Goal: Transaction & Acquisition: Purchase product/service

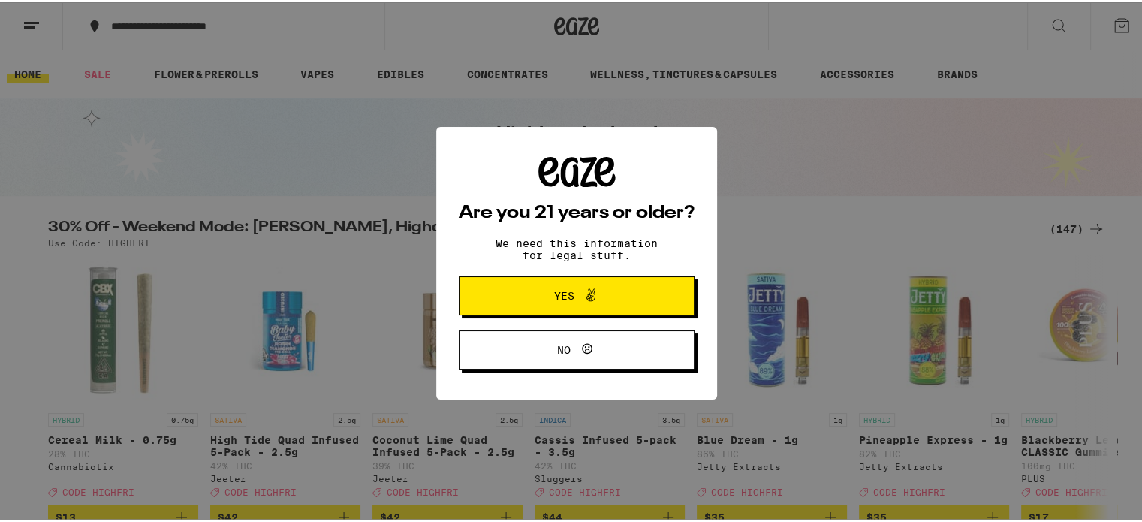
click at [605, 306] on button "Yes" at bounding box center [577, 293] width 236 height 39
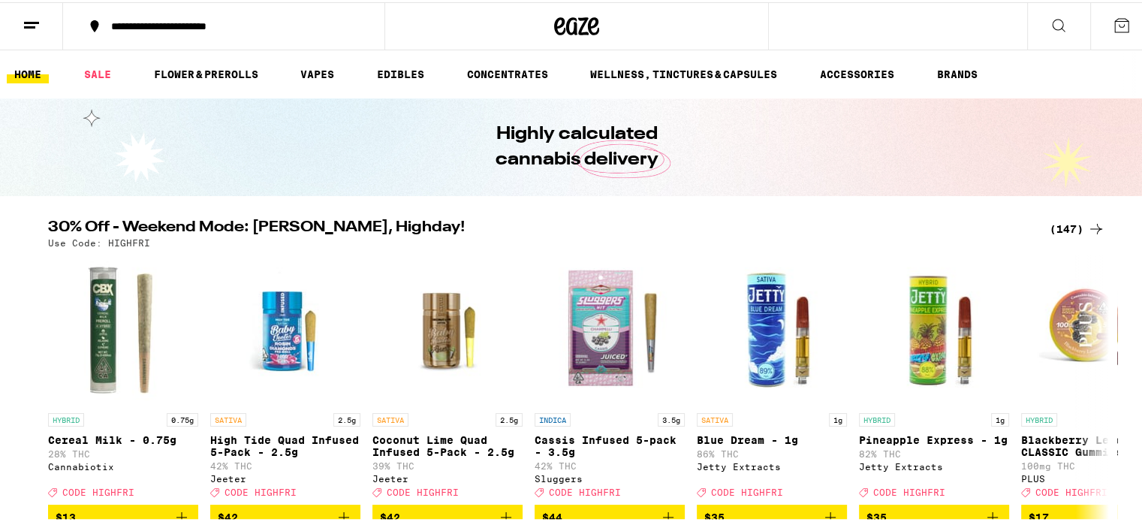
click at [44, 24] on button at bounding box center [31, 24] width 63 height 47
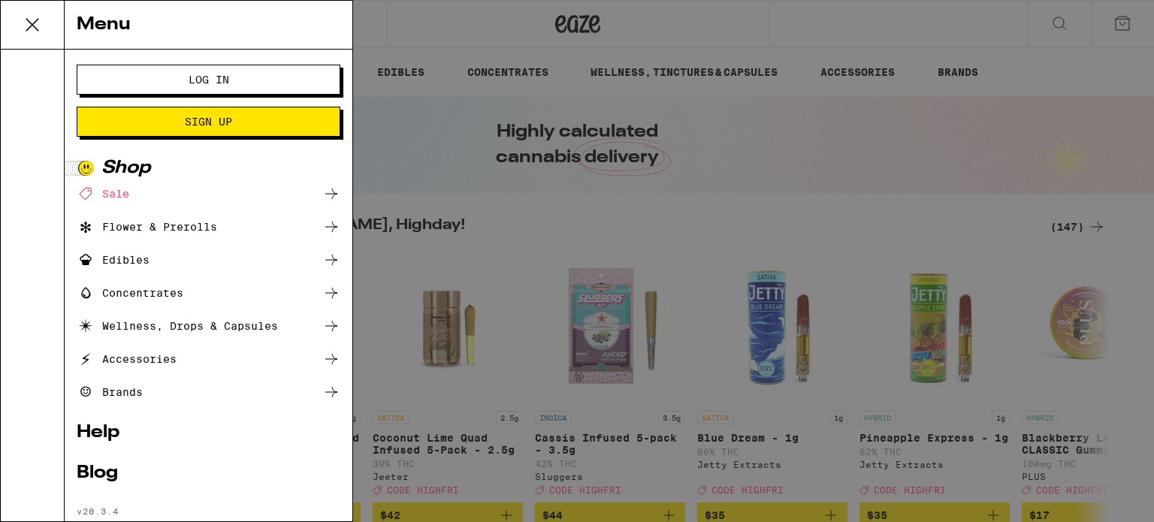
click at [164, 83] on span "Log In" at bounding box center [208, 79] width 142 height 11
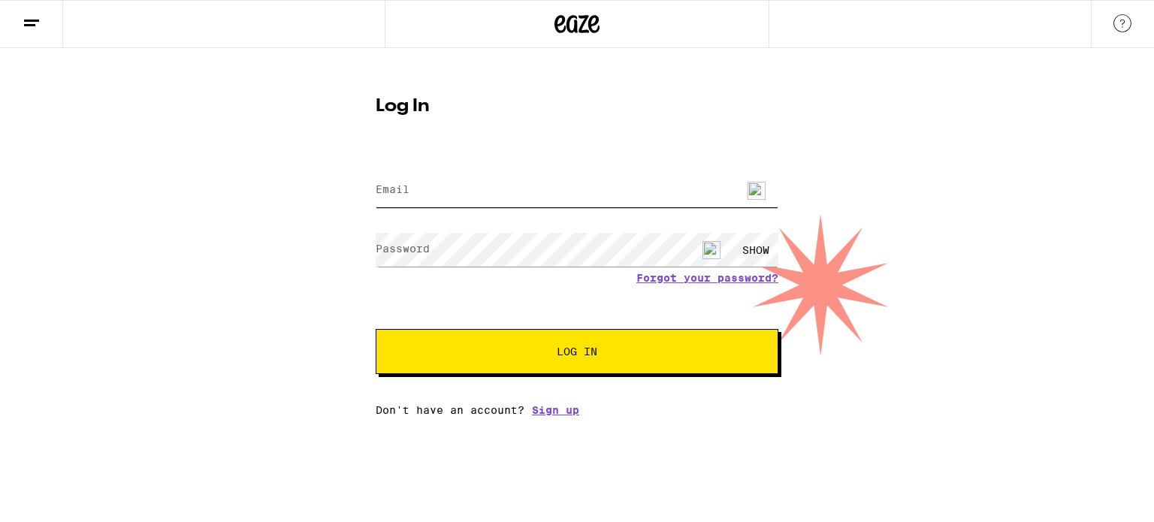
click at [499, 192] on input "Email" at bounding box center [577, 190] width 403 height 34
click at [333, 466] on html "Log In Email Email Password Password SHOW Forgot your password? Log In Don't ha…" at bounding box center [577, 293] width 1154 height 587
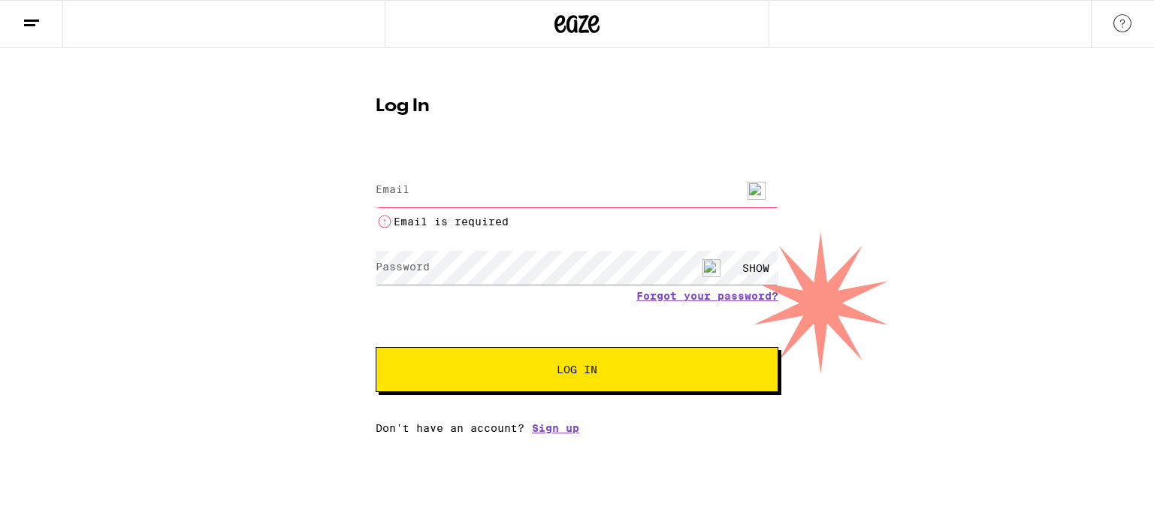
click at [484, 186] on input "Email" at bounding box center [577, 190] width 403 height 34
type input "[EMAIL_ADDRESS][DOMAIN_NAME]"
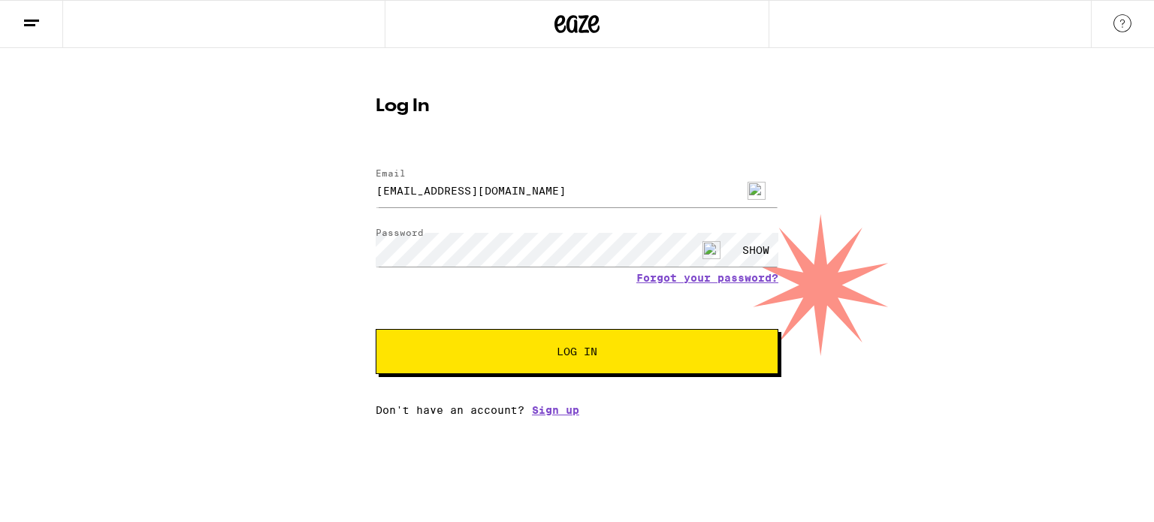
click at [553, 348] on span "Log In" at bounding box center [576, 351] width 281 height 11
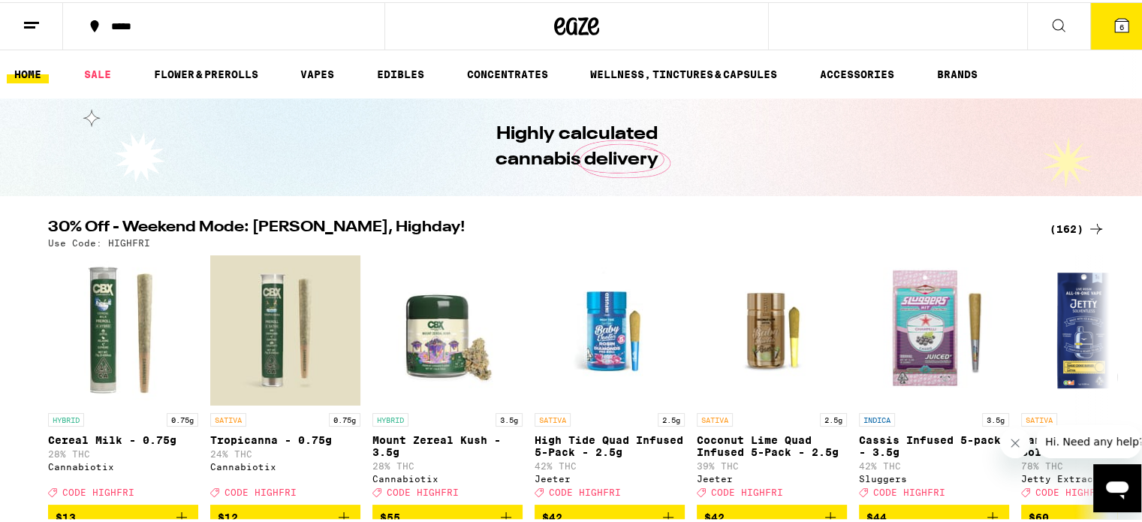
click at [1088, 225] on icon at bounding box center [1097, 227] width 18 height 18
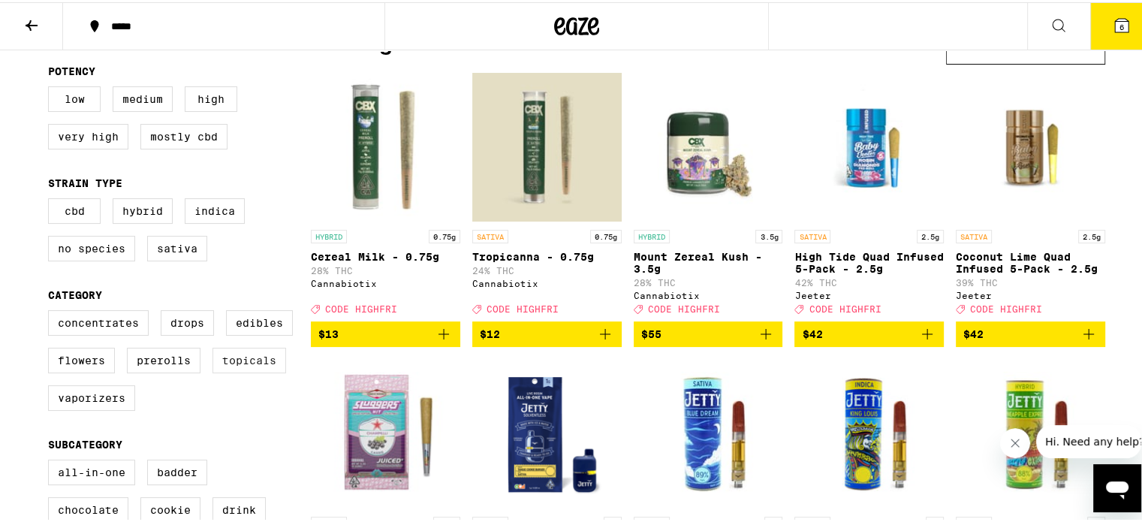
scroll to position [150, 0]
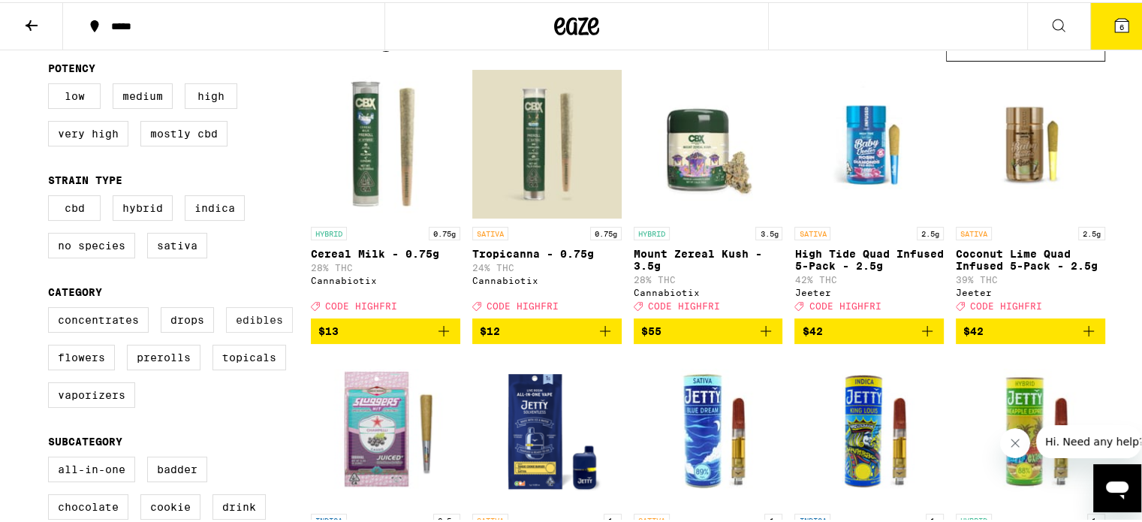
click at [268, 325] on label "Edibles" at bounding box center [259, 318] width 67 height 26
click at [52, 308] on input "Edibles" at bounding box center [51, 307] width 1 height 1
checkbox input "true"
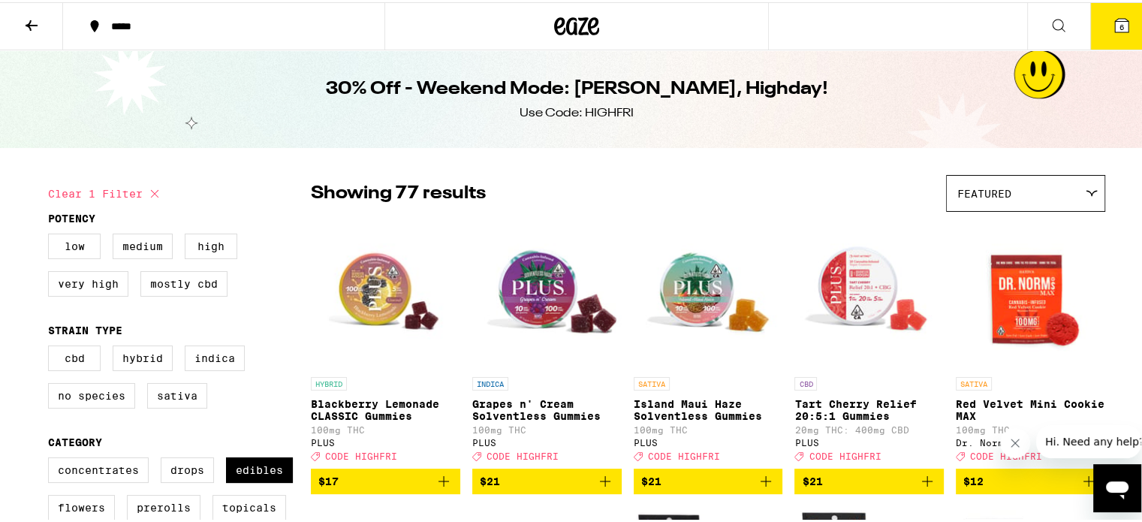
click at [32, 21] on icon at bounding box center [32, 23] width 18 height 18
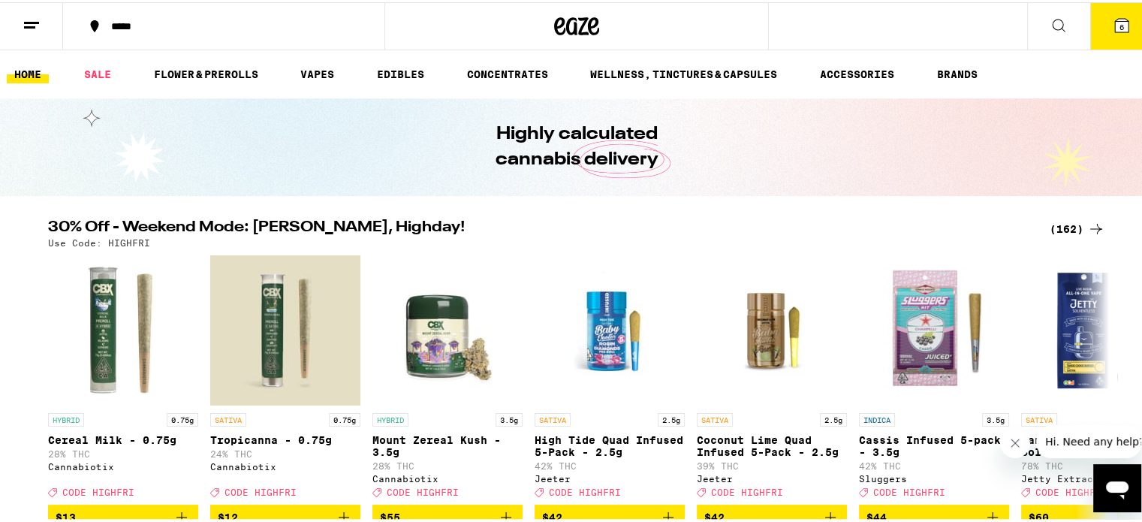
click at [571, 19] on icon at bounding box center [576, 24] width 45 height 27
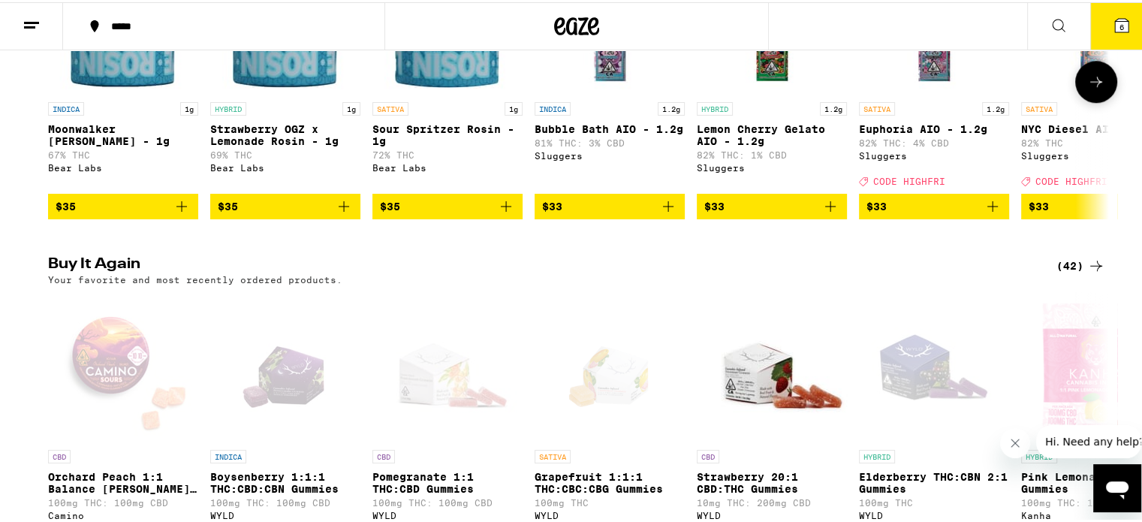
scroll to position [1577, 0]
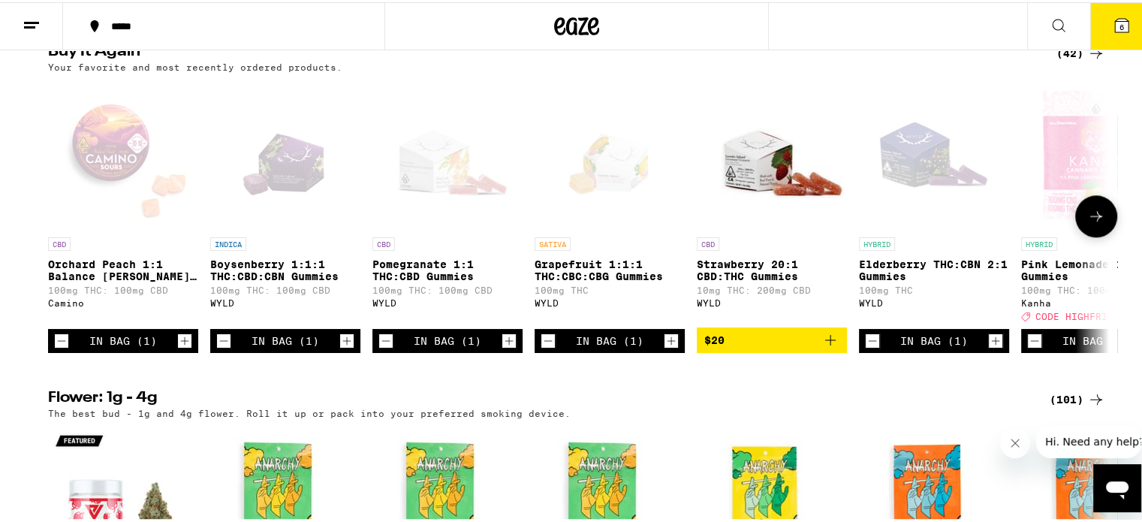
click at [106, 345] on div "In Bag (1)" at bounding box center [123, 339] width 68 height 12
click at [78, 228] on div "Open page for Orchard Peach 1:1 Balance Sours Gummies from Camino" at bounding box center [123, 152] width 150 height 150
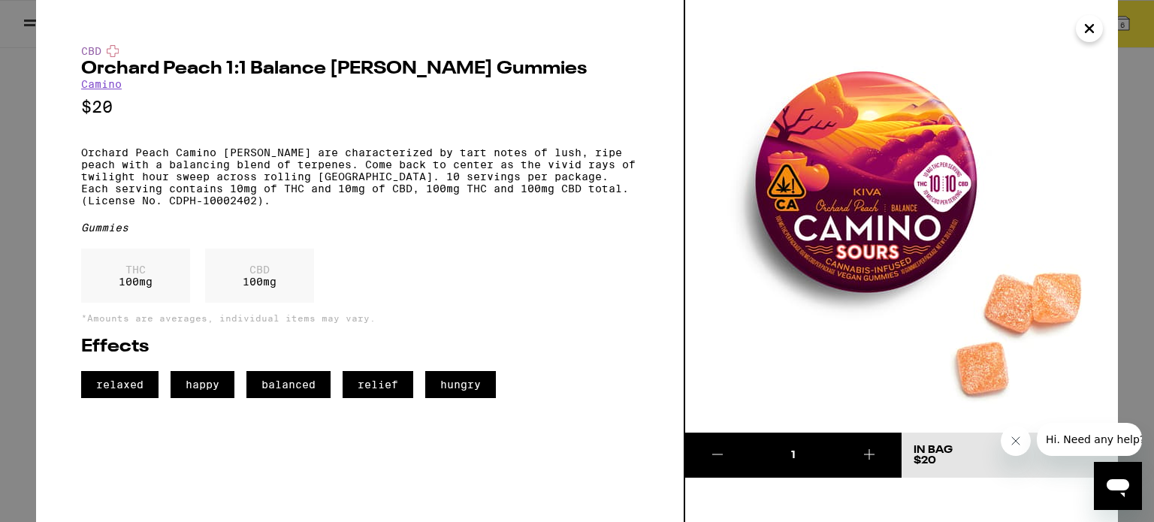
click at [1082, 32] on icon "Close" at bounding box center [1089, 28] width 18 height 23
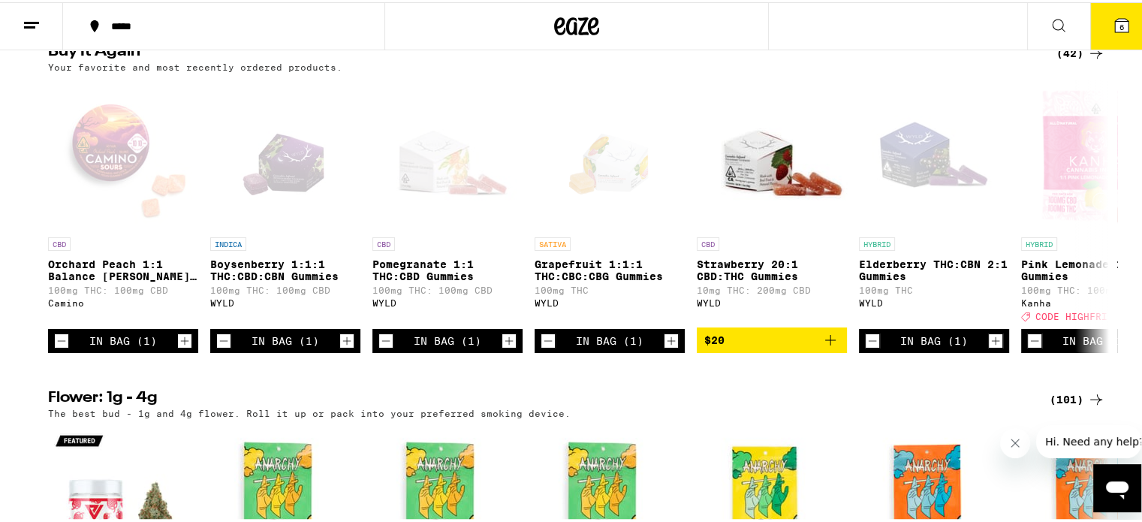
click at [1063, 60] on div "(42)" at bounding box center [1081, 51] width 49 height 18
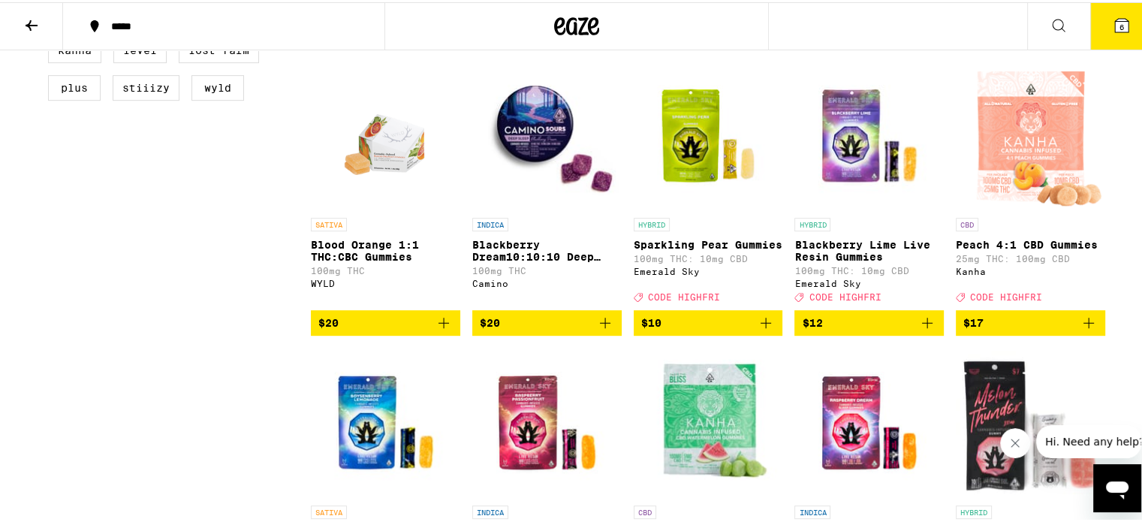
scroll to position [751, 0]
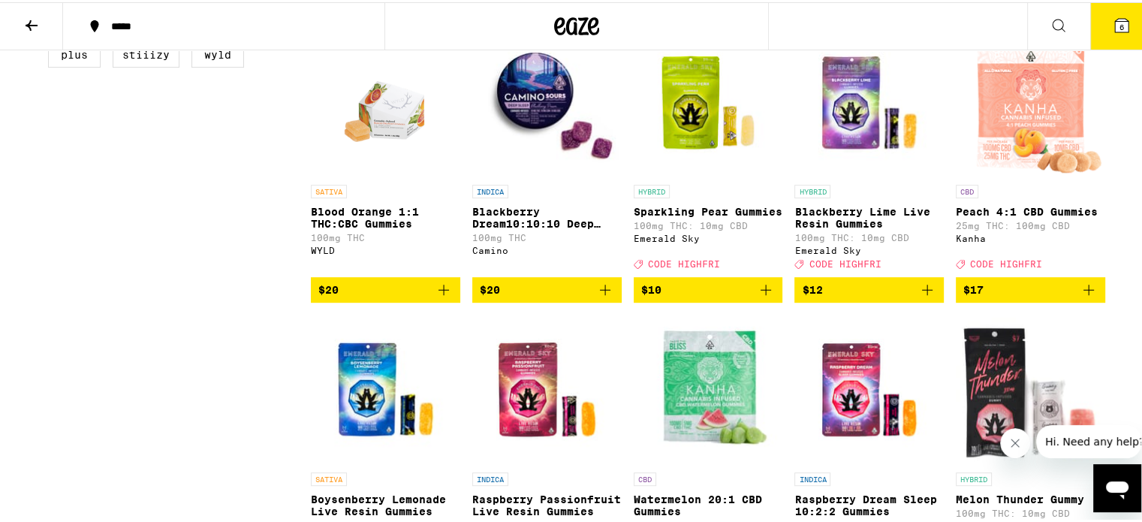
click at [600, 293] on icon "Add to bag" at bounding box center [605, 287] width 11 height 11
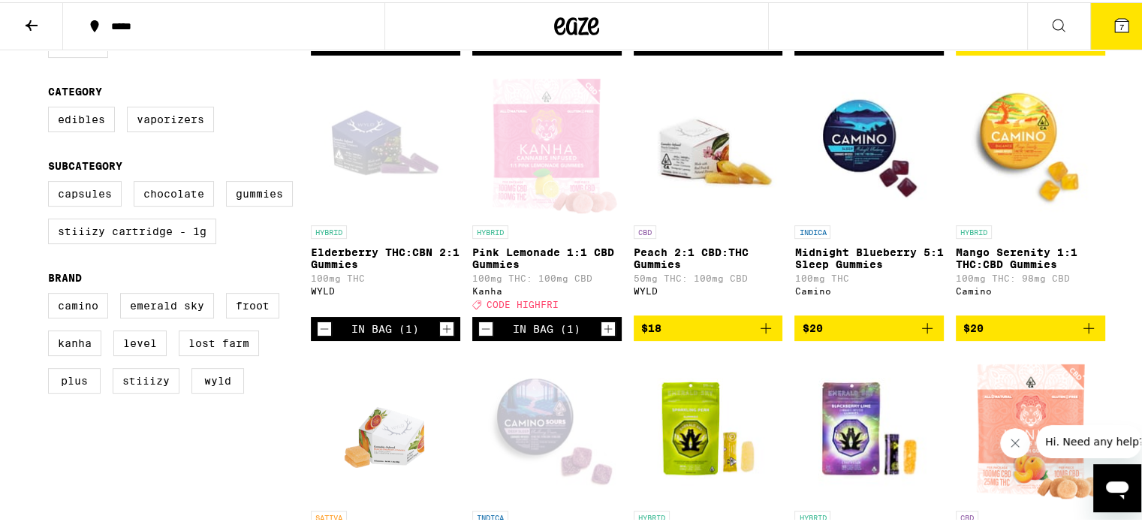
scroll to position [451, 0]
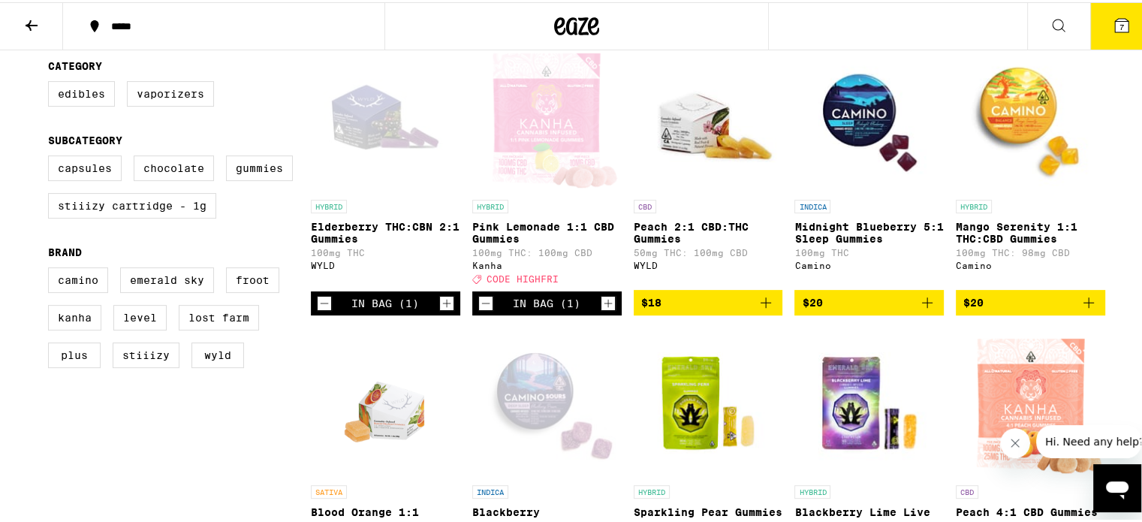
click at [688, 309] on span "$18" at bounding box center [708, 300] width 134 height 18
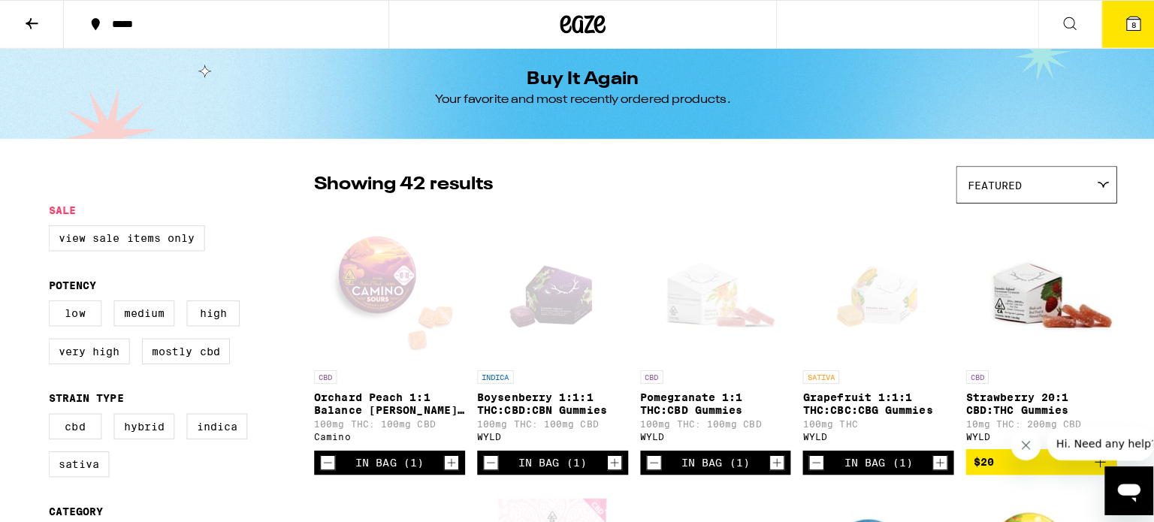
scroll to position [0, 0]
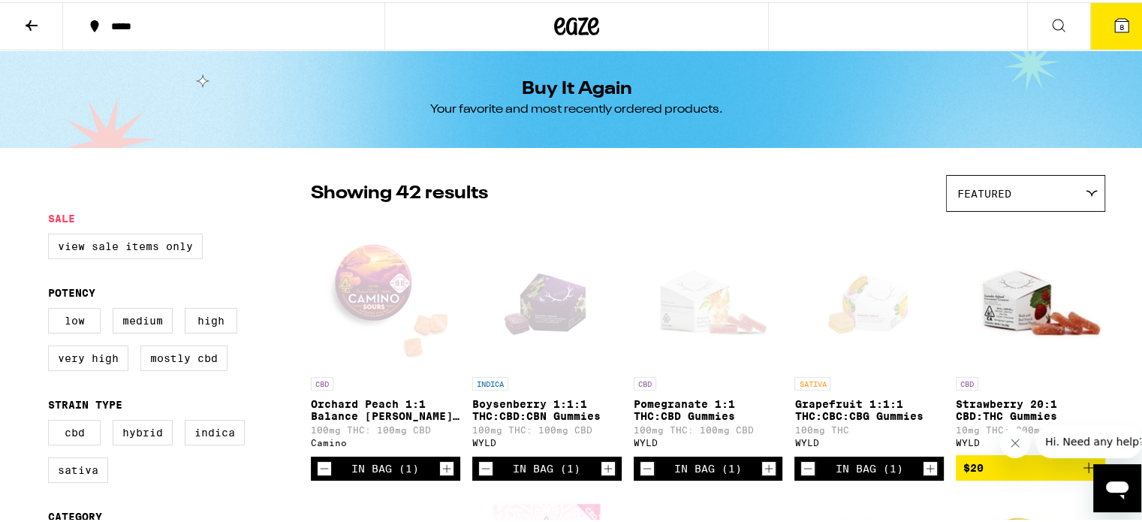
click at [1115, 17] on icon at bounding box center [1122, 24] width 14 height 14
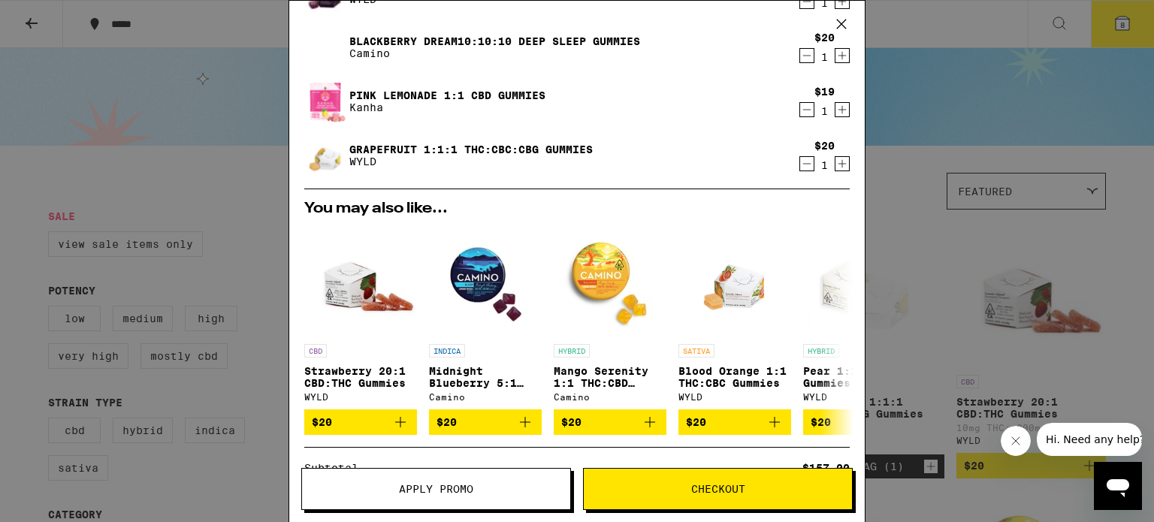
scroll to position [376, 0]
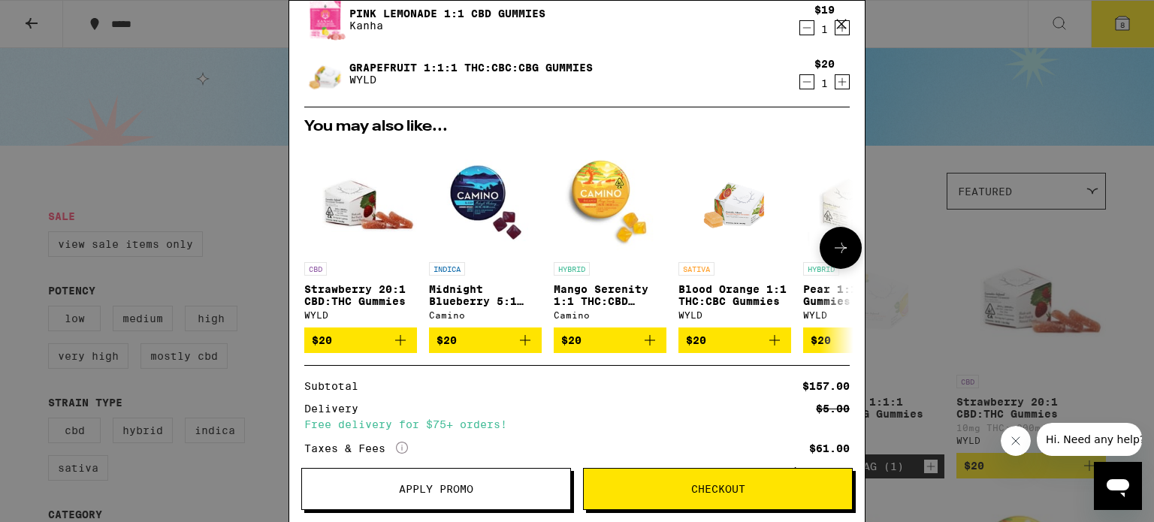
click at [837, 248] on icon at bounding box center [840, 248] width 18 height 18
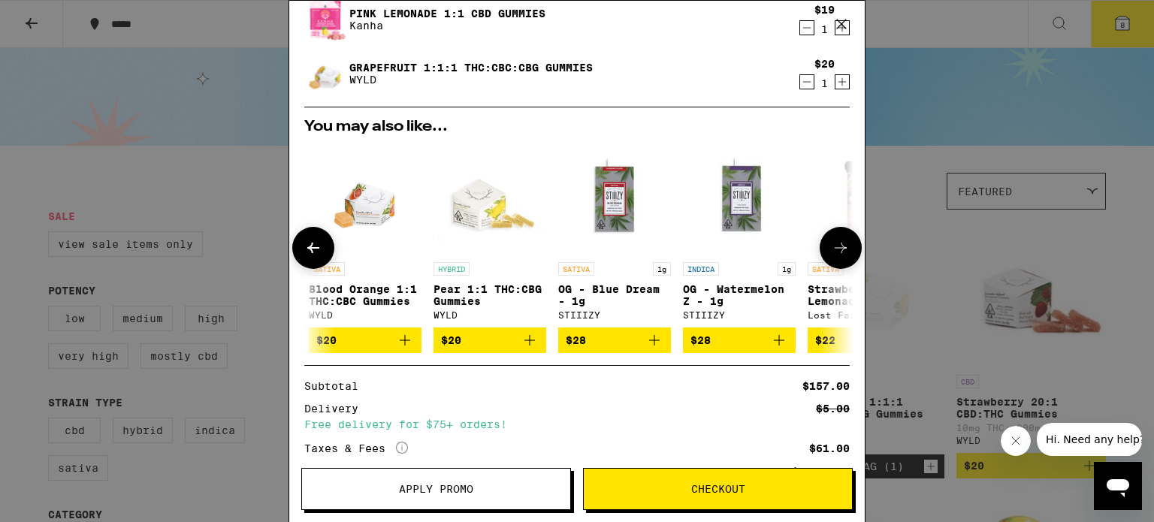
click at [837, 248] on icon at bounding box center [840, 248] width 18 height 18
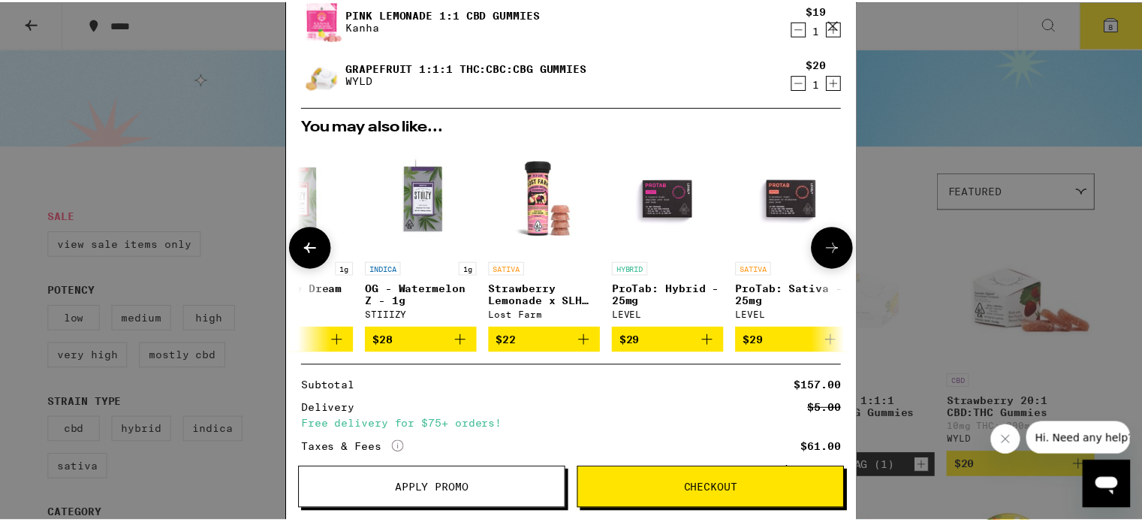
scroll to position [0, 712]
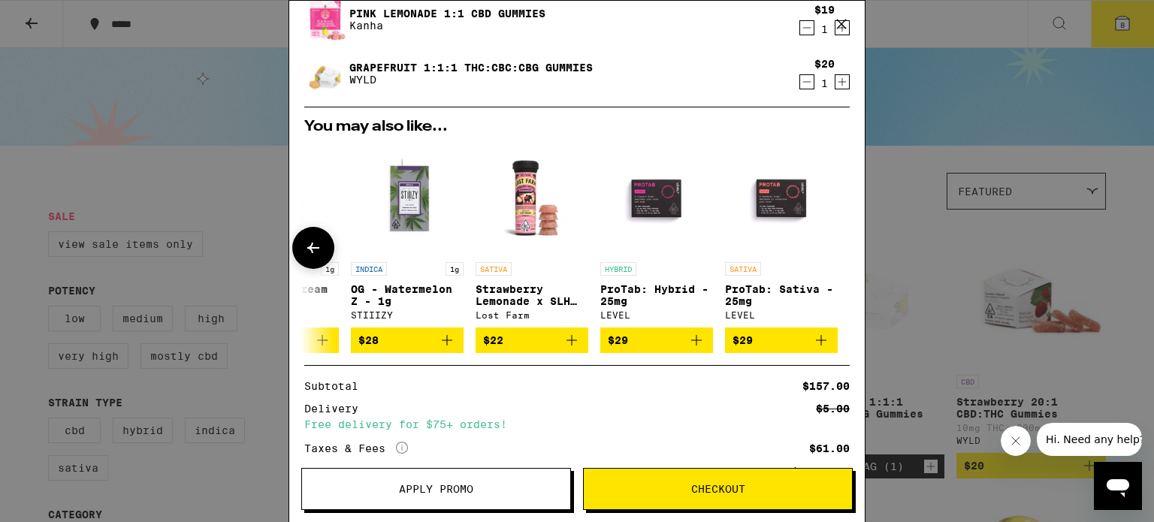
click at [837, 248] on div at bounding box center [840, 248] width 42 height 42
click at [836, 23] on icon at bounding box center [841, 24] width 23 height 23
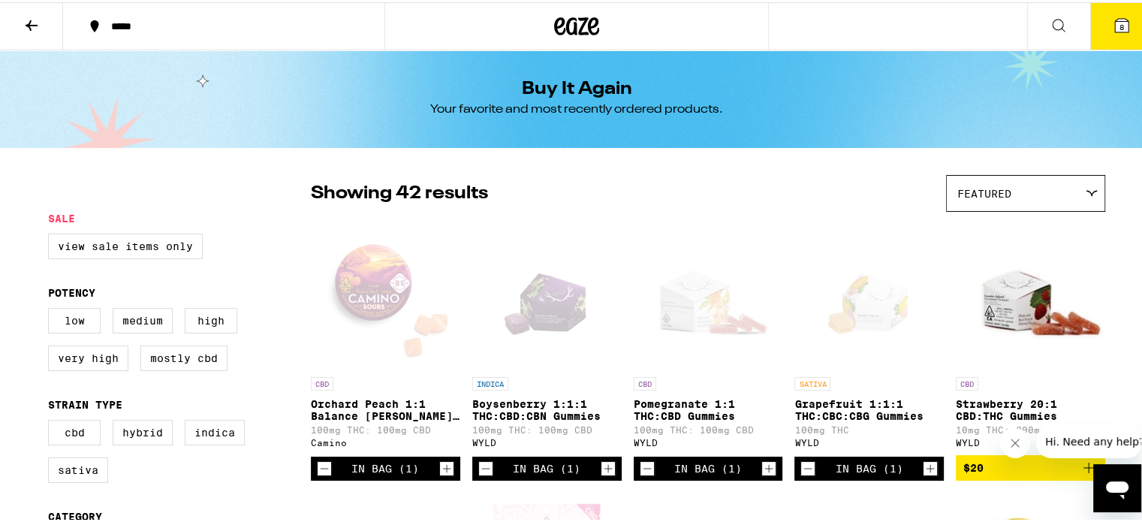
click at [1115, 23] on icon at bounding box center [1122, 24] width 14 height 14
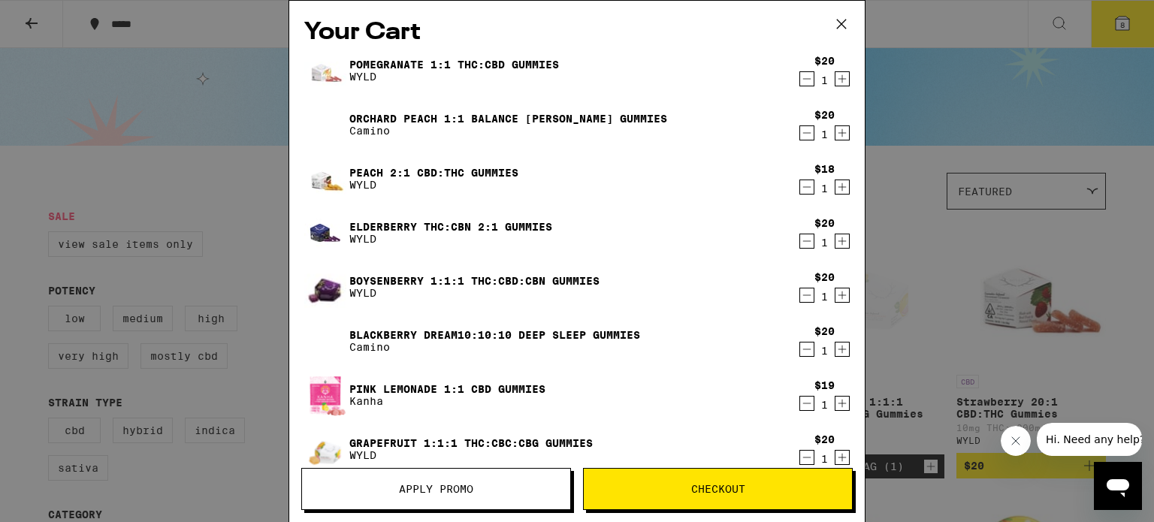
click at [835, 134] on icon "Increment" at bounding box center [842, 133] width 14 height 18
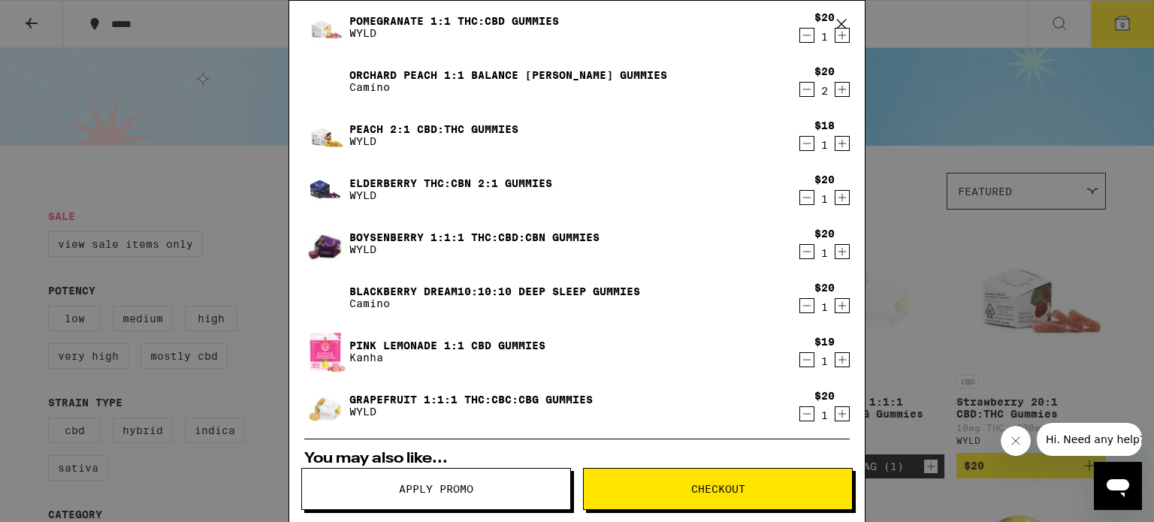
scroll to position [75, 0]
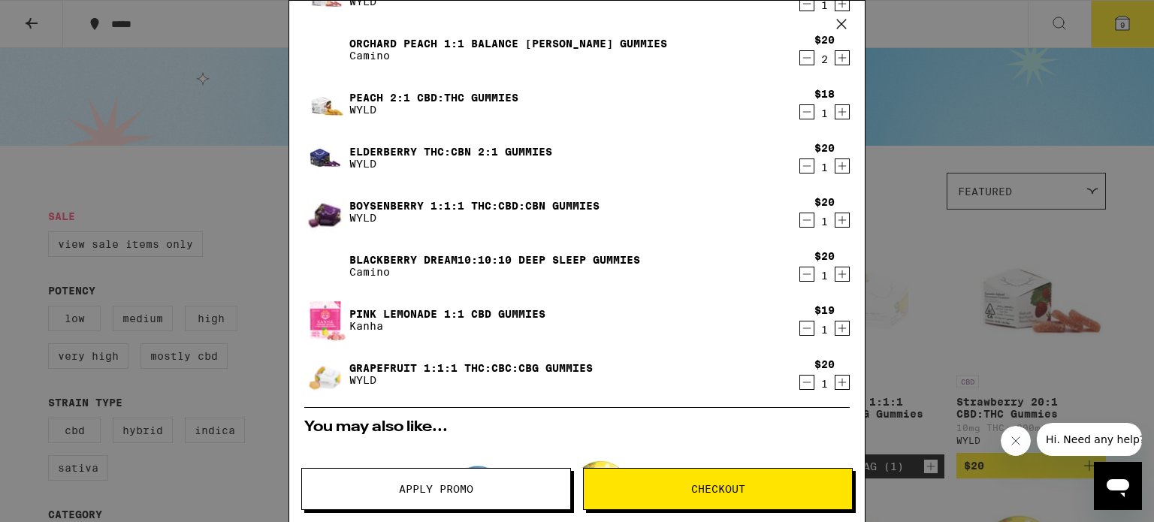
click at [803, 328] on icon "Decrement" at bounding box center [807, 328] width 8 height 0
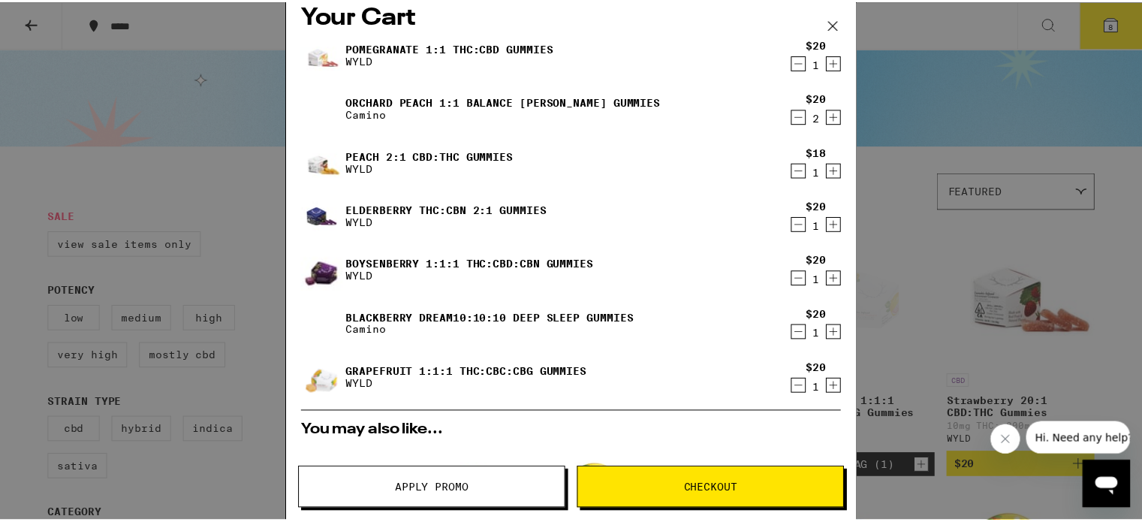
scroll to position [0, 0]
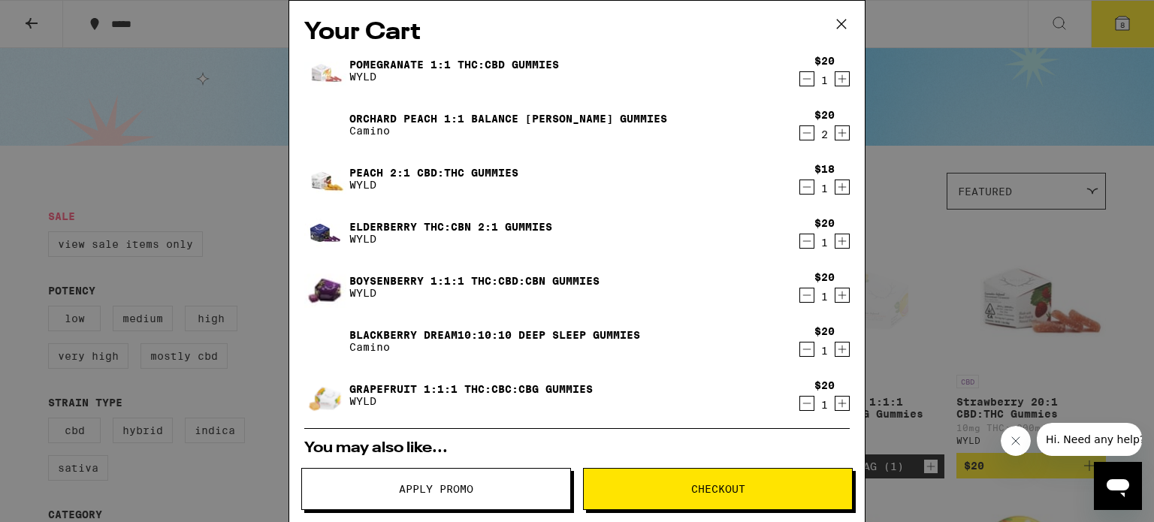
click at [844, 20] on icon at bounding box center [841, 24] width 9 height 9
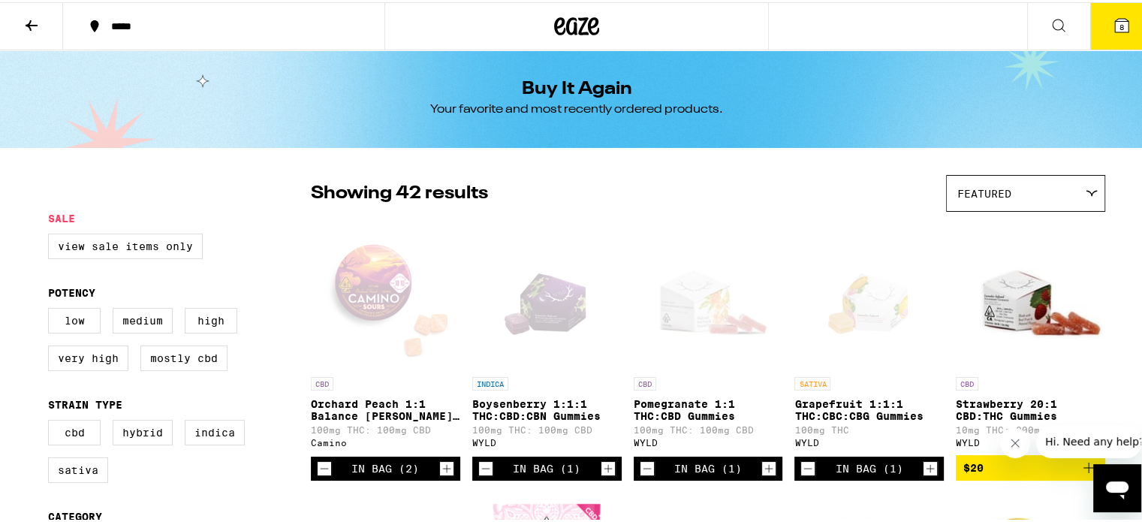
click at [566, 28] on icon at bounding box center [577, 24] width 23 height 18
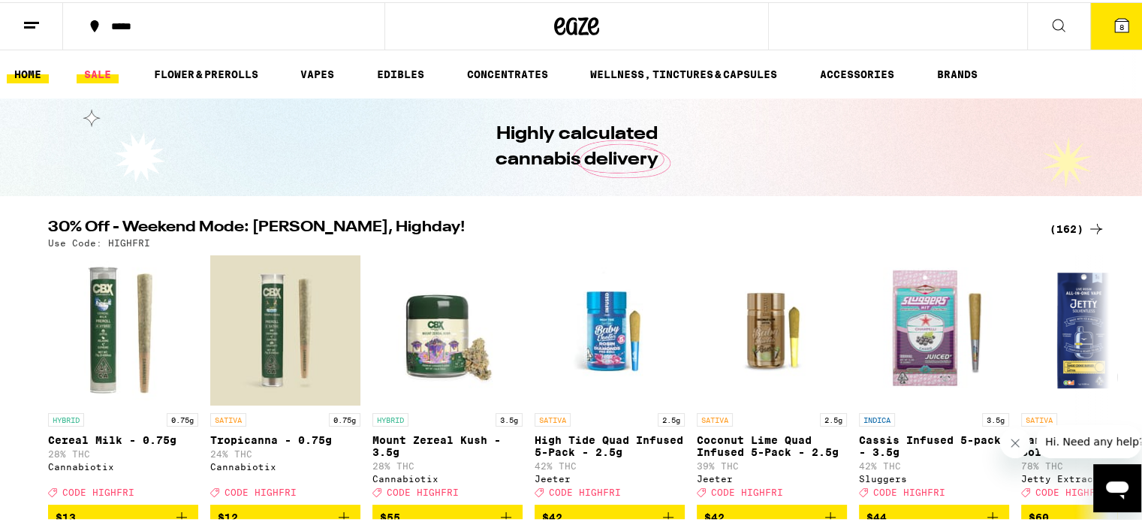
click at [98, 71] on link "SALE" at bounding box center [98, 72] width 42 height 18
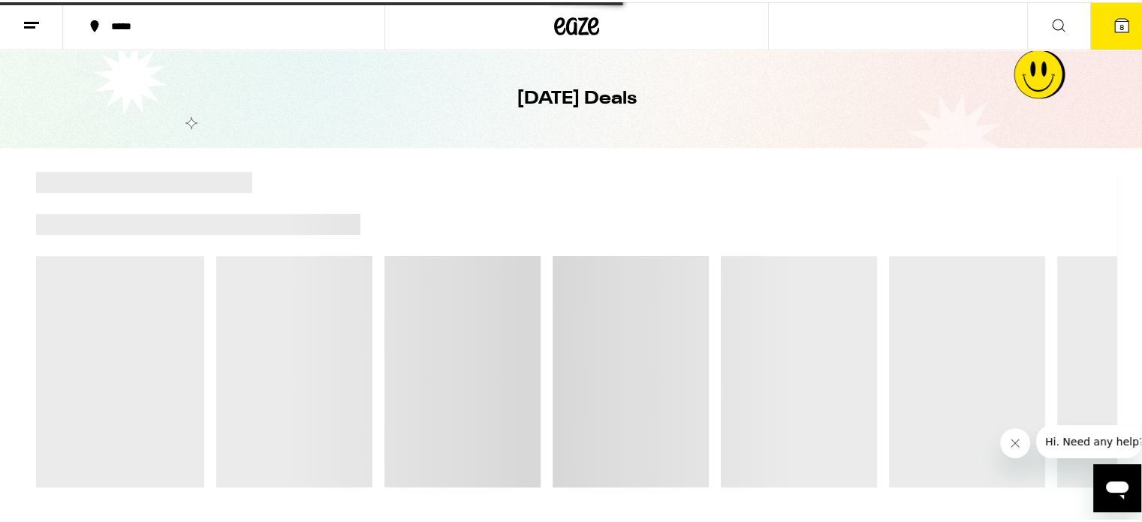
scroll to position [84, 0]
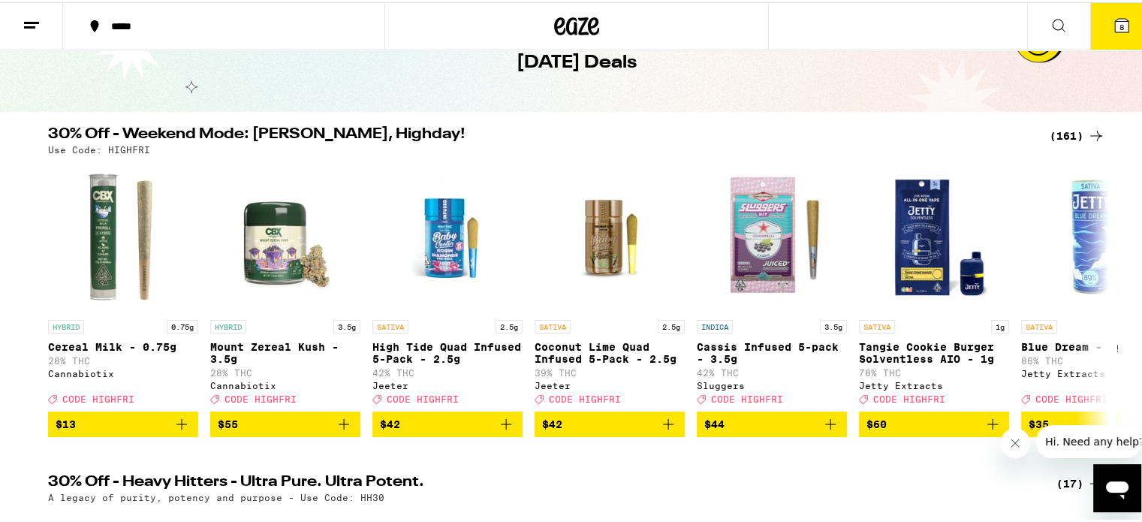
click at [1079, 134] on div "(161)" at bounding box center [1078, 134] width 56 height 18
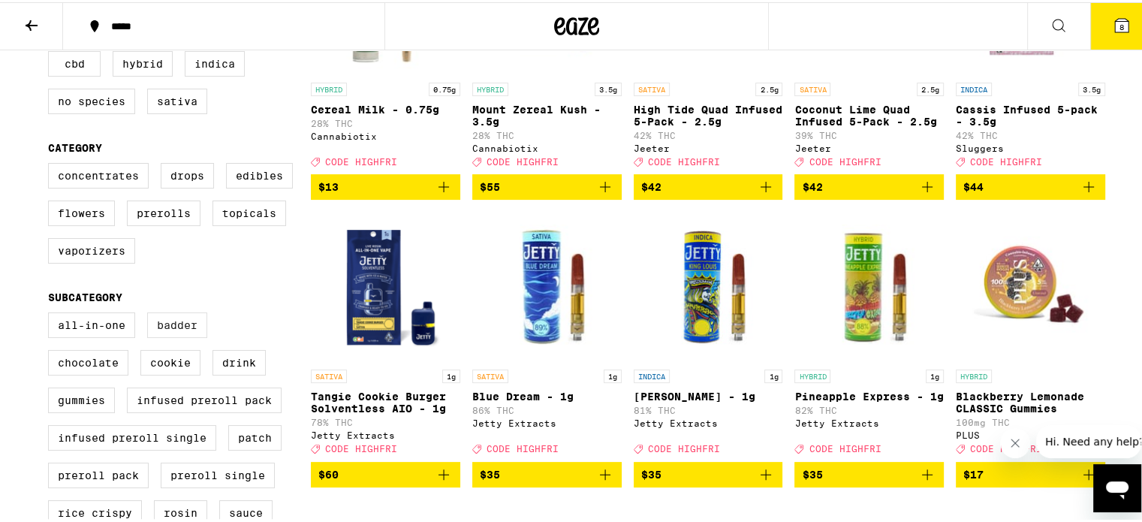
scroll to position [300, 0]
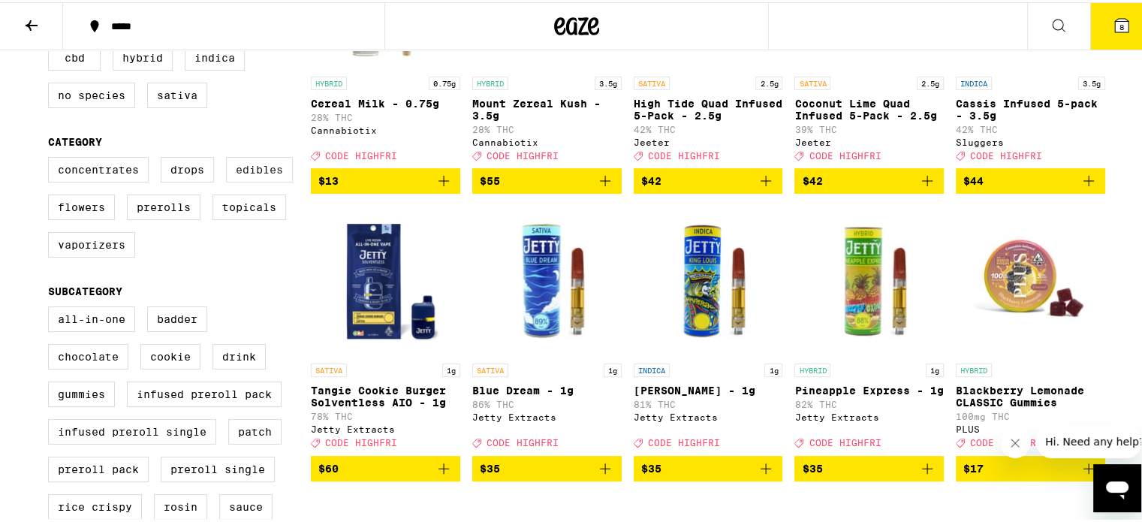
click at [261, 173] on label "Edibles" at bounding box center [259, 168] width 67 height 26
click at [52, 158] on input "Edibles" at bounding box center [51, 157] width 1 height 1
checkbox input "true"
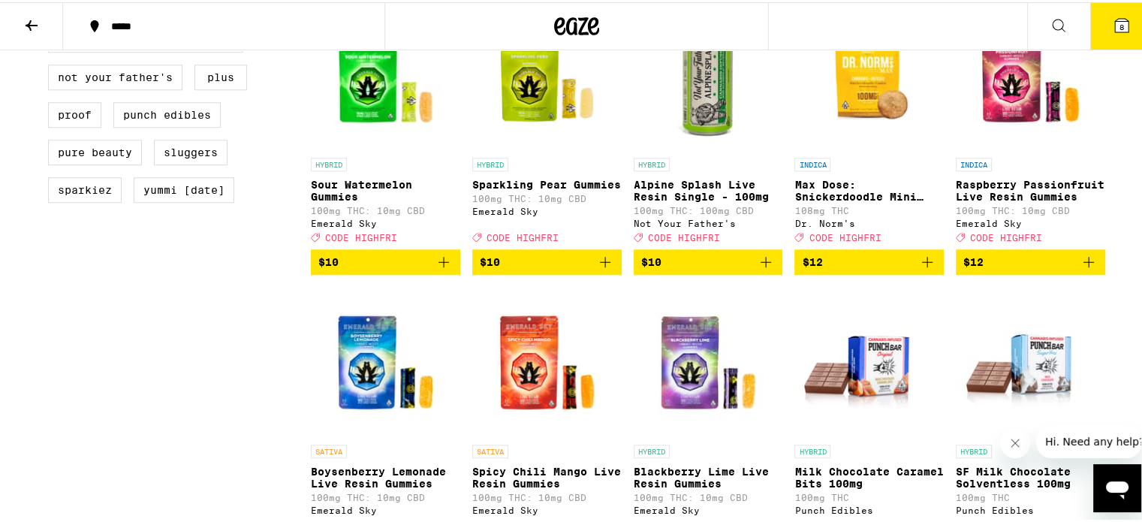
scroll to position [1352, 0]
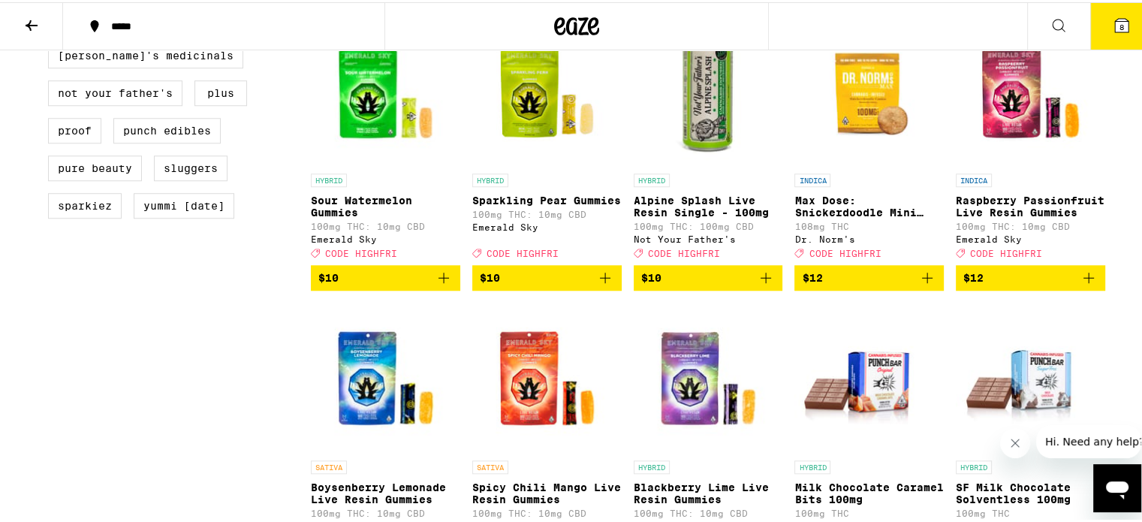
click at [1080, 285] on icon "Add to bag" at bounding box center [1089, 276] width 18 height 18
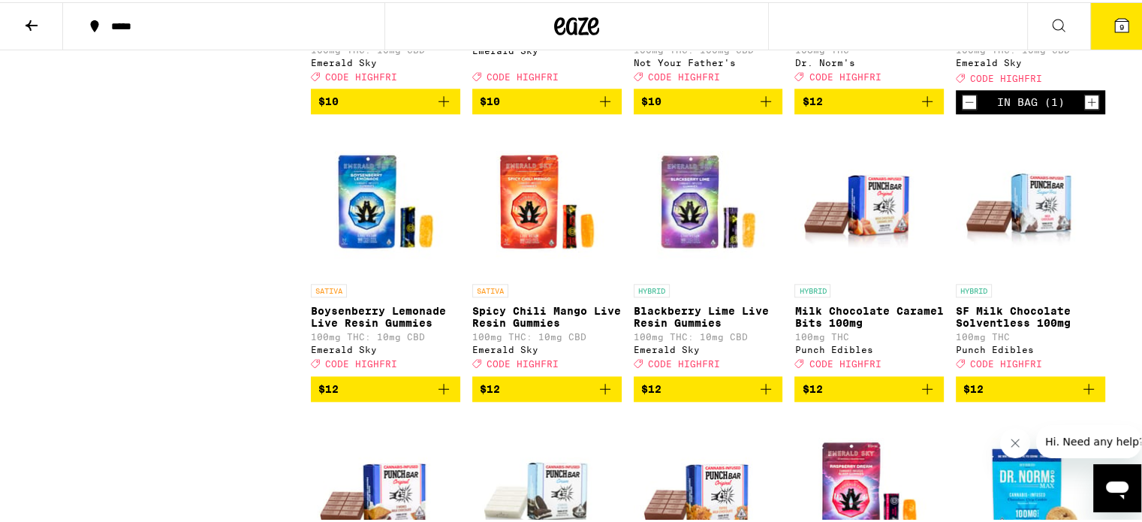
scroll to position [1502, 0]
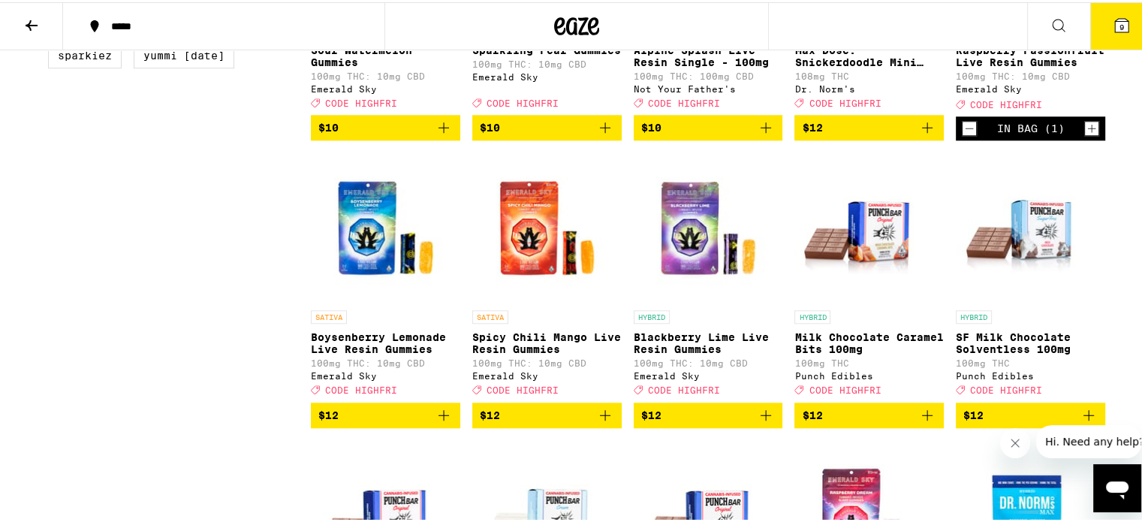
click at [599, 422] on icon "Add to bag" at bounding box center [605, 413] width 18 height 18
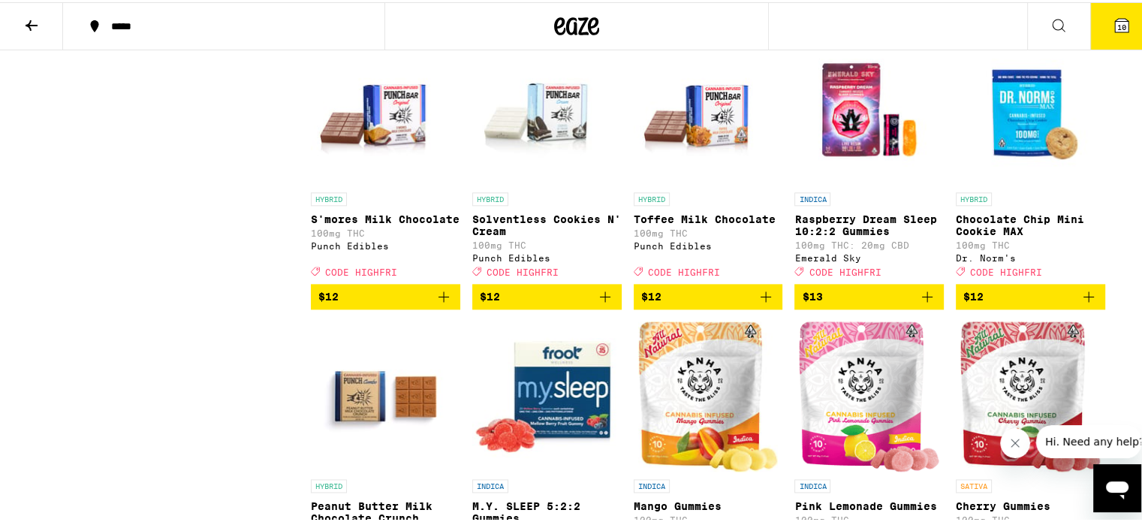
scroll to position [1953, 0]
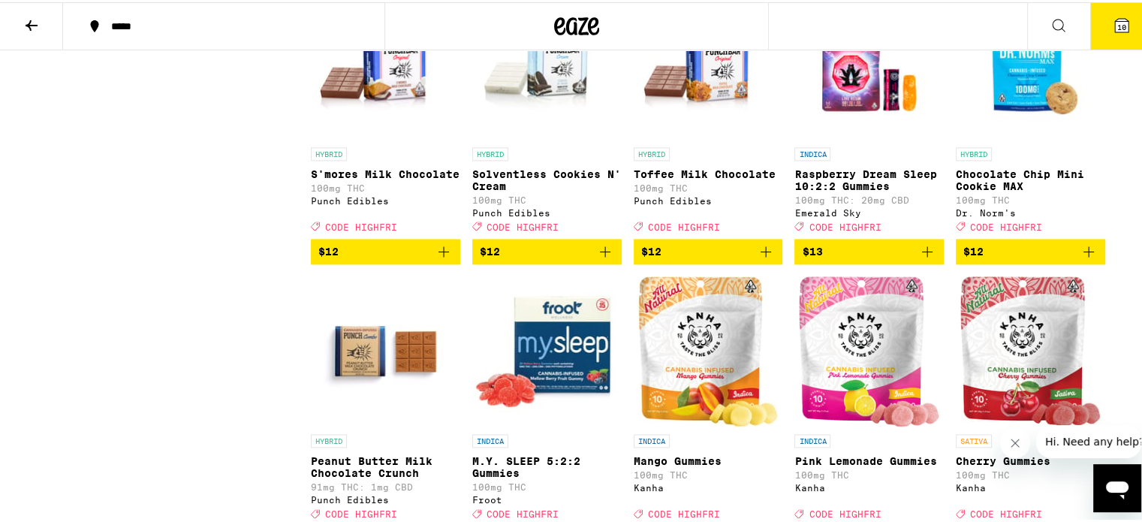
click at [920, 258] on icon "Add to bag" at bounding box center [928, 249] width 18 height 18
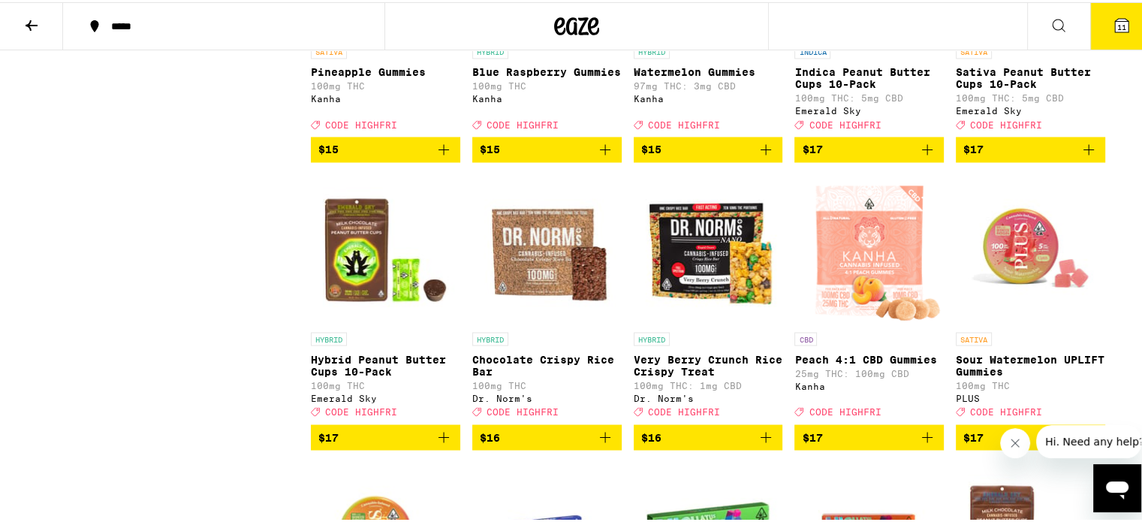
scroll to position [2779, 0]
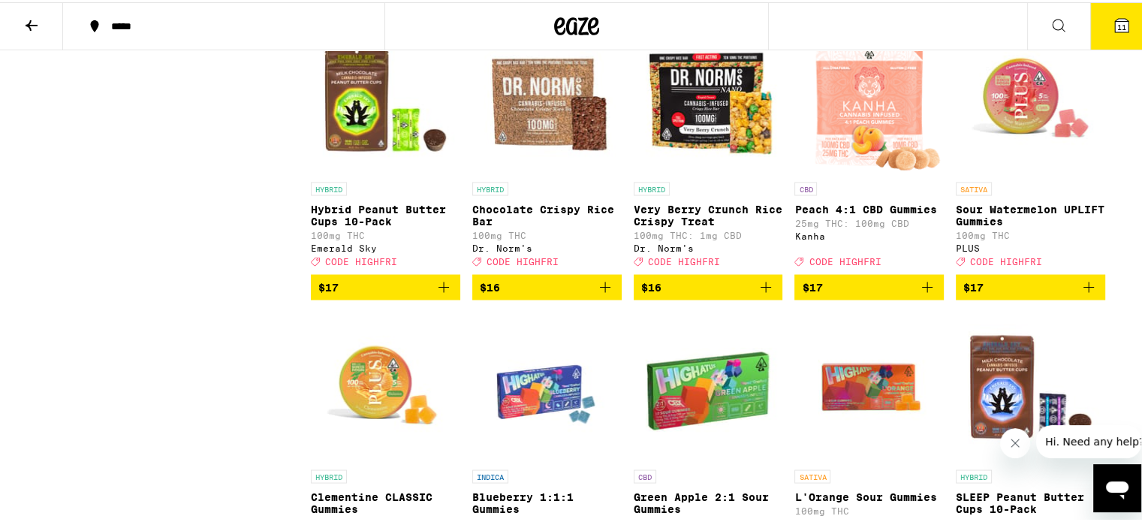
click at [436, 294] on icon "Add to bag" at bounding box center [444, 285] width 18 height 18
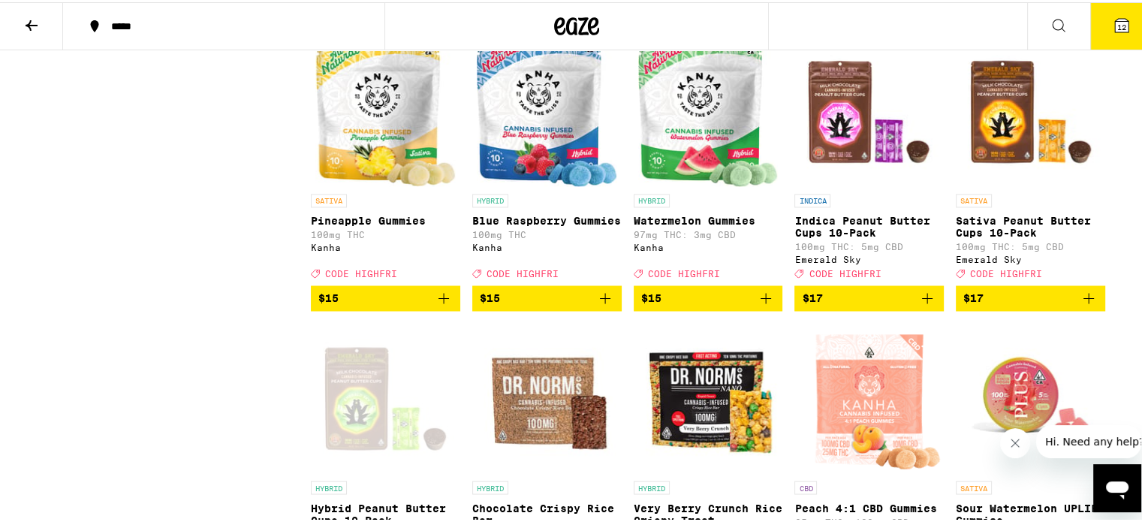
scroll to position [2478, 0]
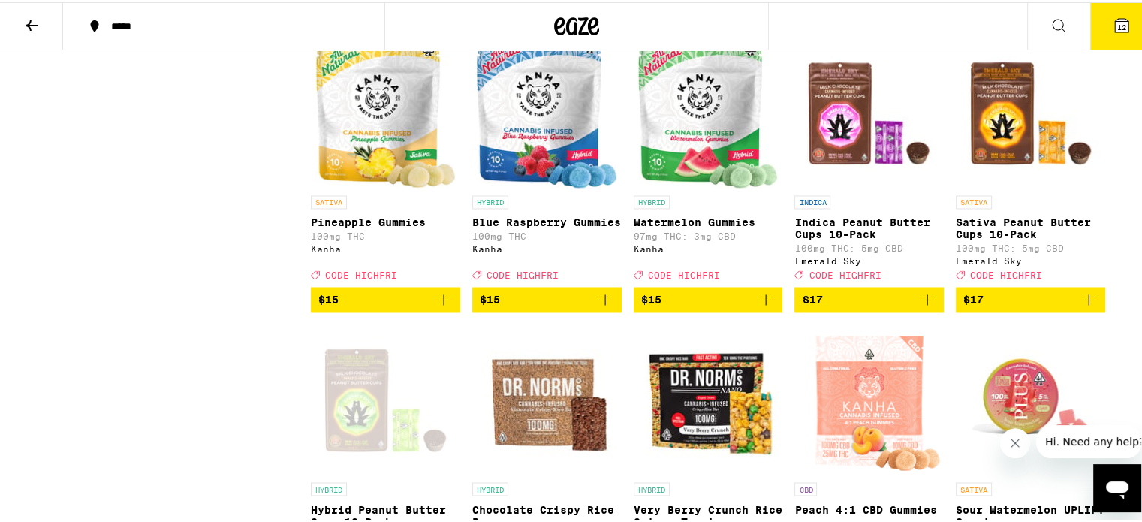
click at [928, 306] on icon "Add to bag" at bounding box center [928, 297] width 18 height 18
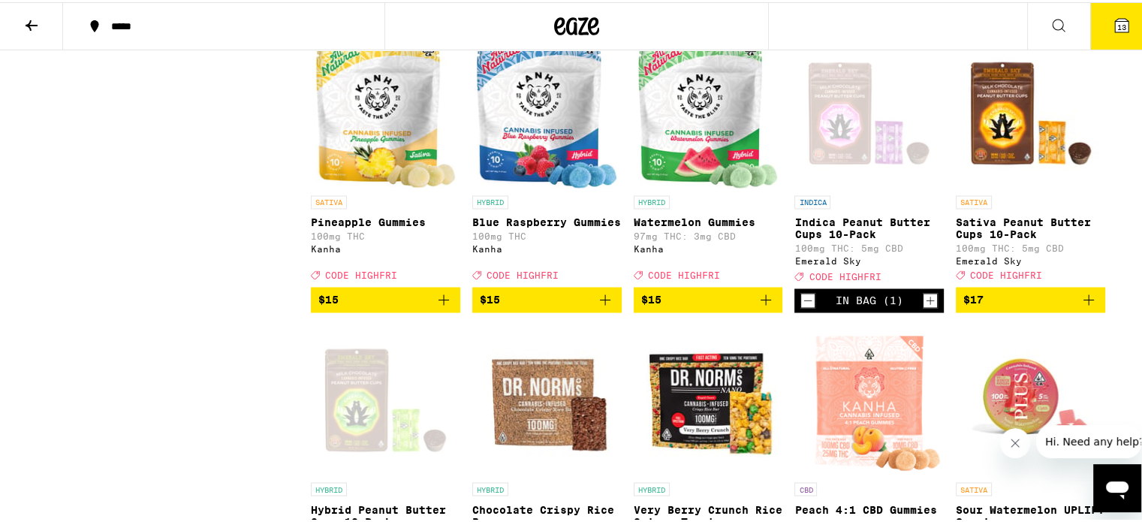
click at [1094, 310] on button "$17" at bounding box center [1030, 298] width 149 height 26
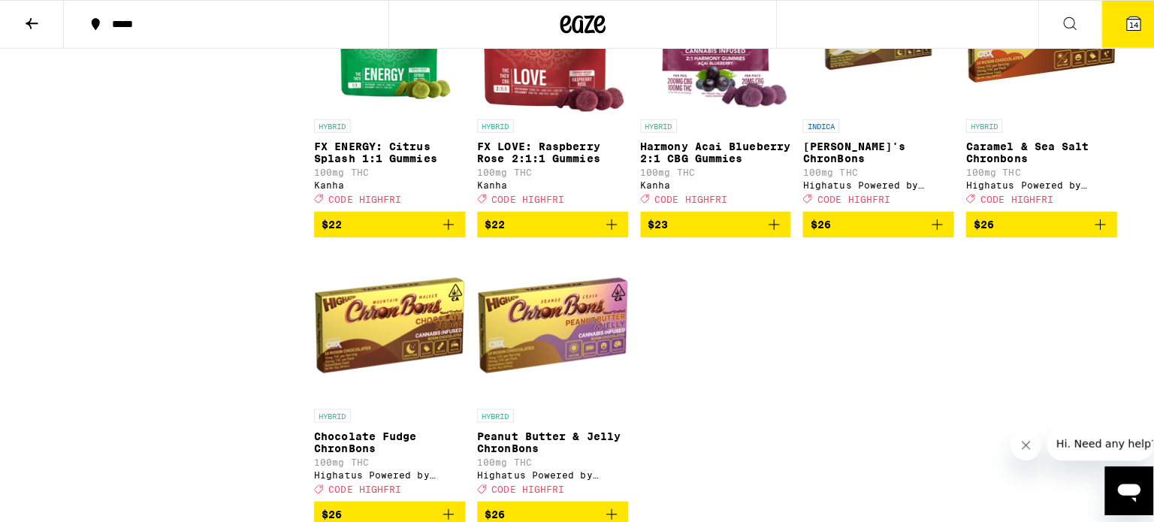
scroll to position [4248, 0]
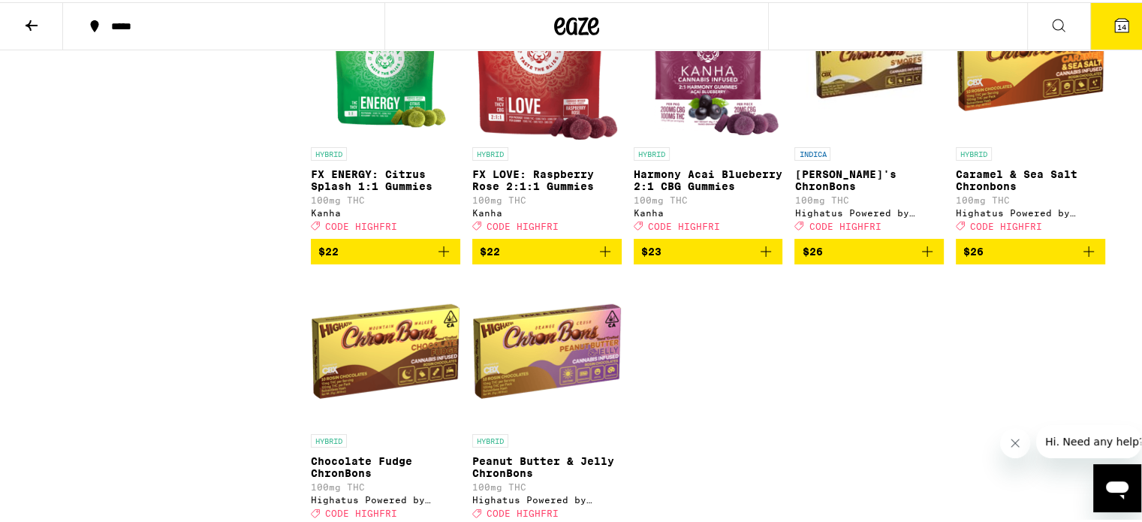
click at [1086, 258] on icon "Add to bag" at bounding box center [1089, 249] width 18 height 18
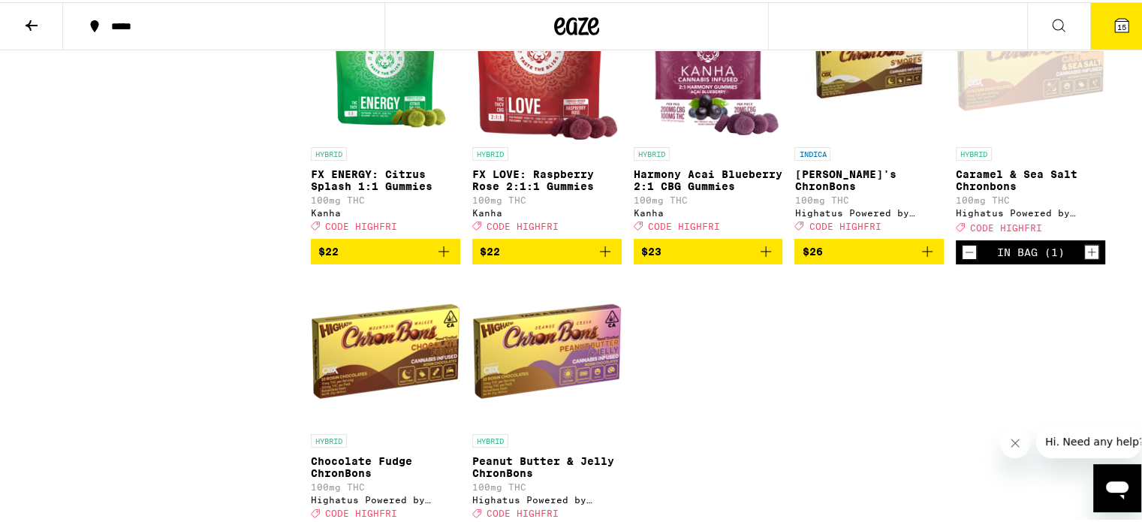
click at [1113, 14] on icon at bounding box center [1122, 23] width 18 height 18
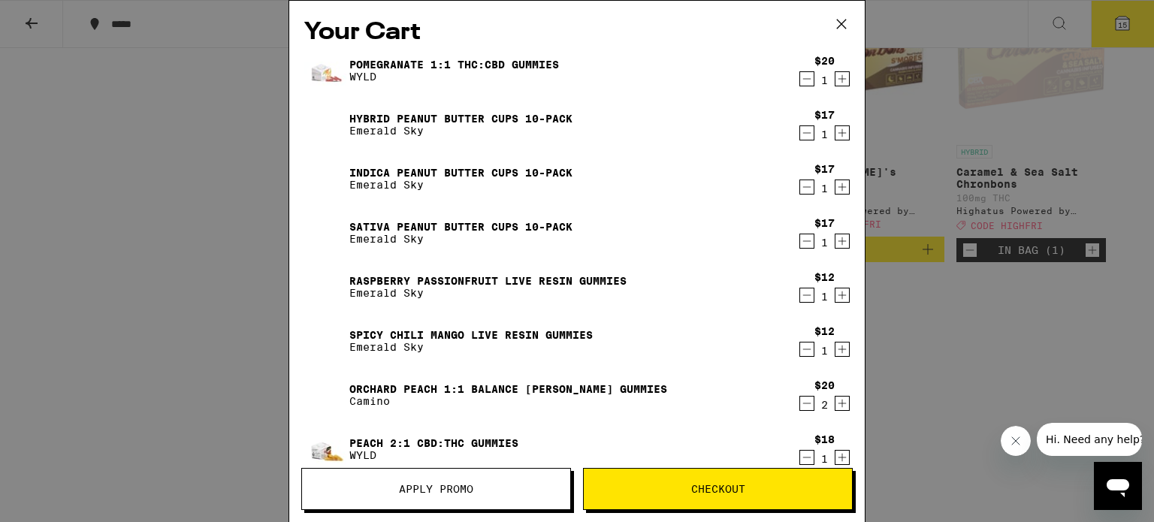
click at [842, 20] on icon at bounding box center [841, 24] width 23 height 23
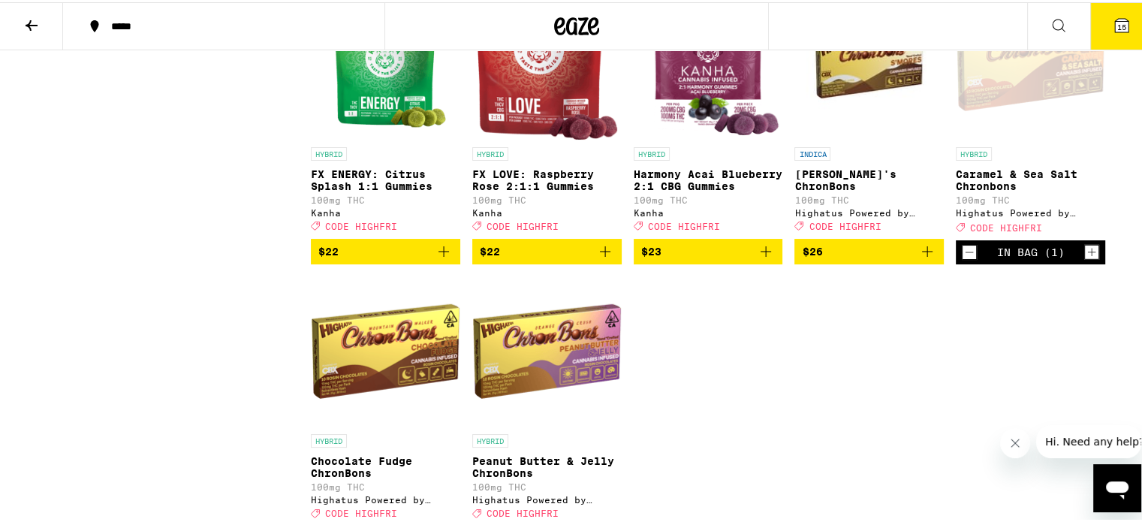
click at [1132, 27] on button "15" at bounding box center [1122, 24] width 63 height 47
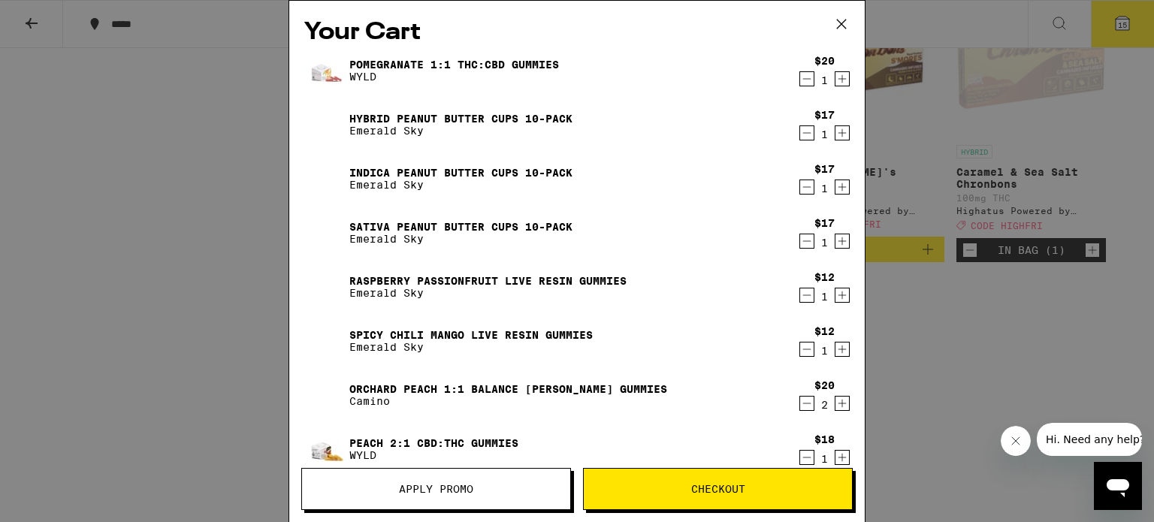
click at [517, 479] on button "Apply Promo" at bounding box center [436, 489] width 270 height 42
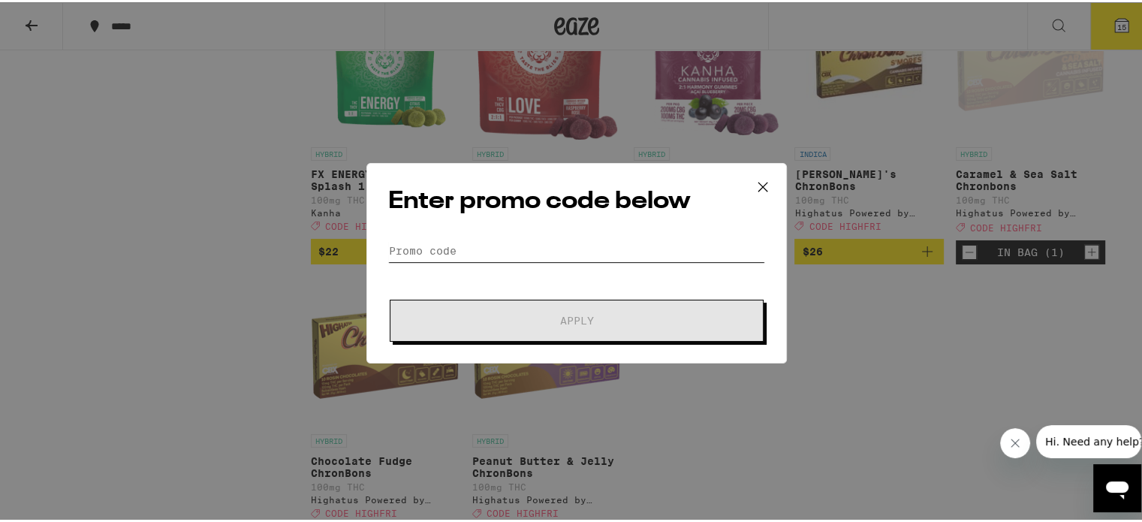
click at [532, 252] on input "Promo Code" at bounding box center [576, 248] width 377 height 23
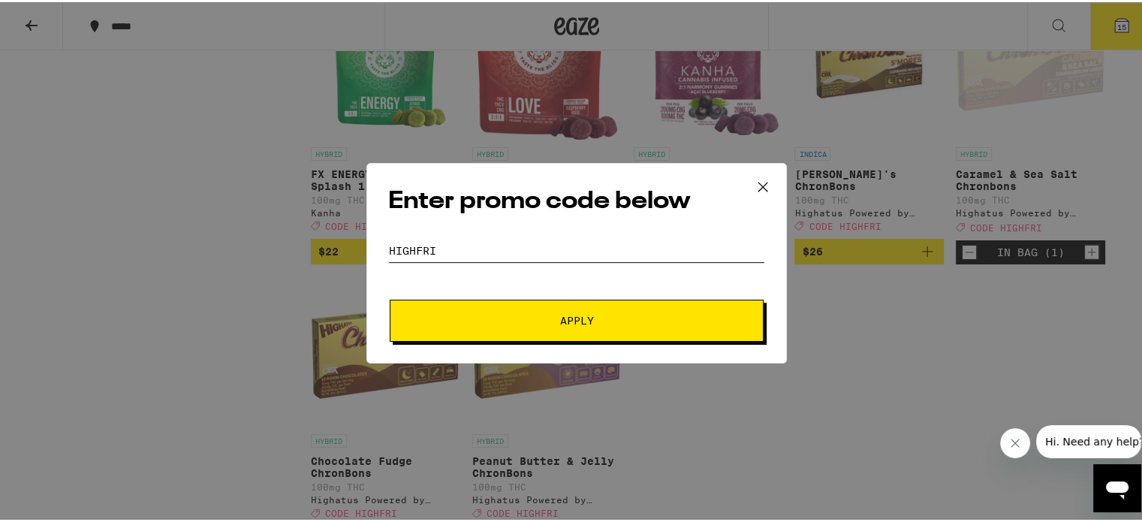
type input "highfri"
click at [581, 318] on span "Apply" at bounding box center [577, 318] width 34 height 11
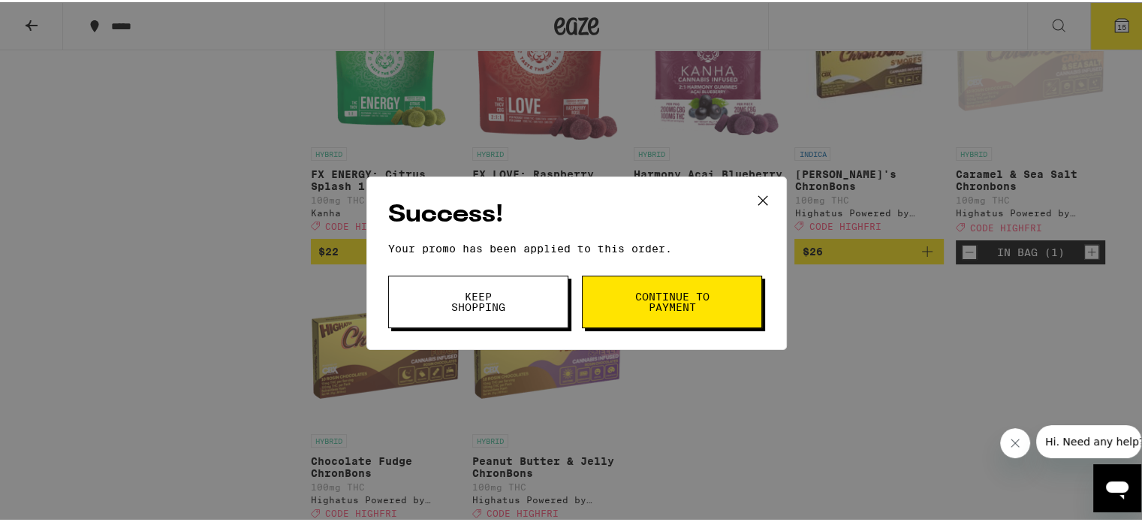
click at [668, 297] on span "Continue to payment" at bounding box center [672, 299] width 77 height 21
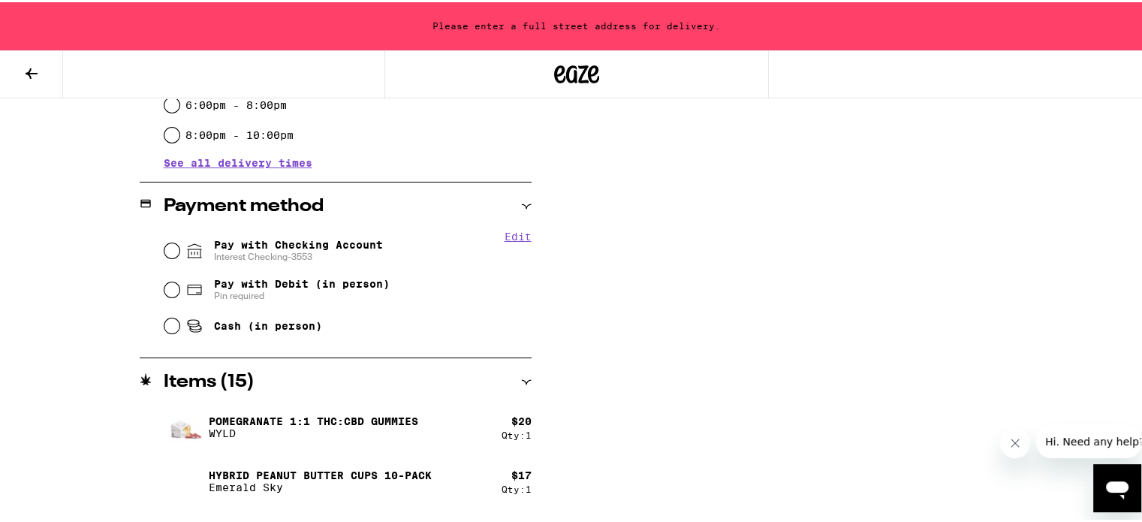
scroll to position [601, 0]
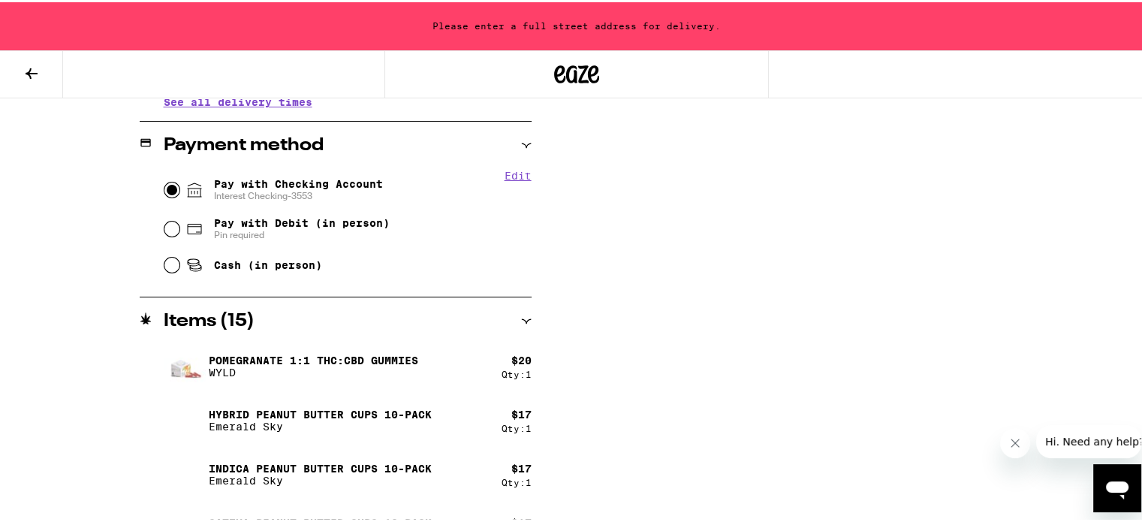
click at [170, 189] on input "Pay with Checking Account Interest Checking-3553" at bounding box center [171, 187] width 15 height 15
radio input "true"
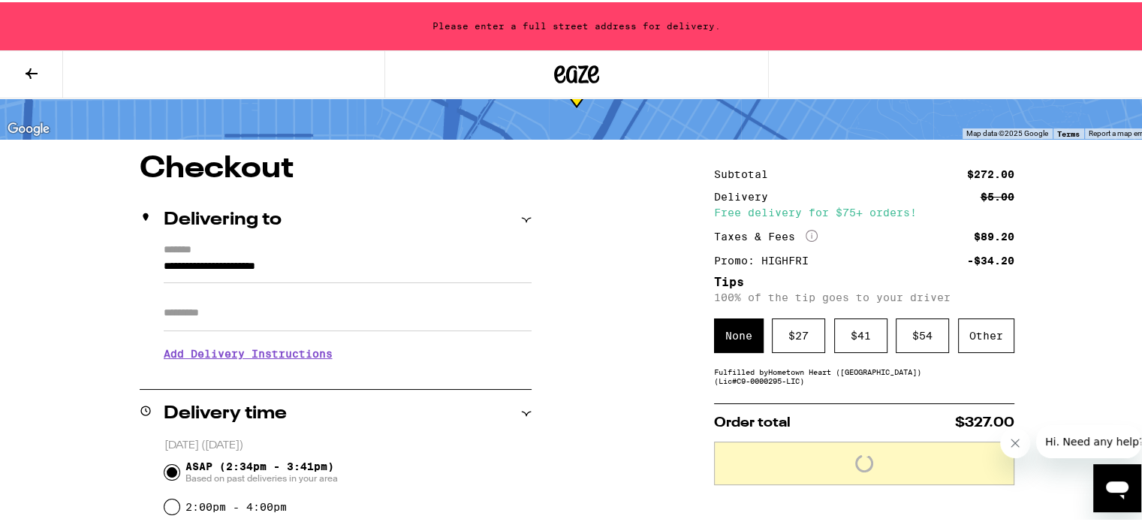
scroll to position [75, 0]
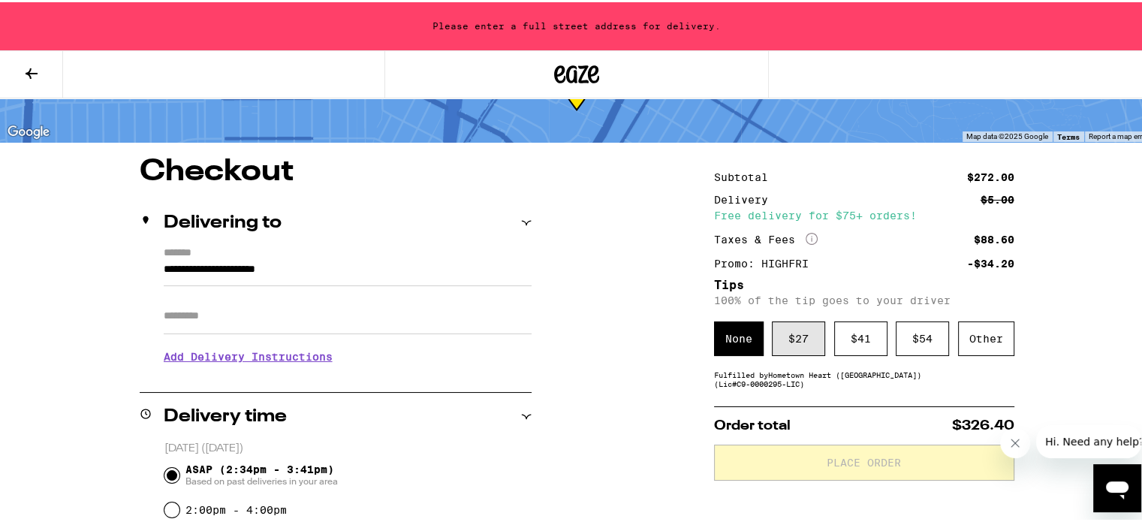
click at [796, 335] on div "$ 27" at bounding box center [798, 336] width 53 height 35
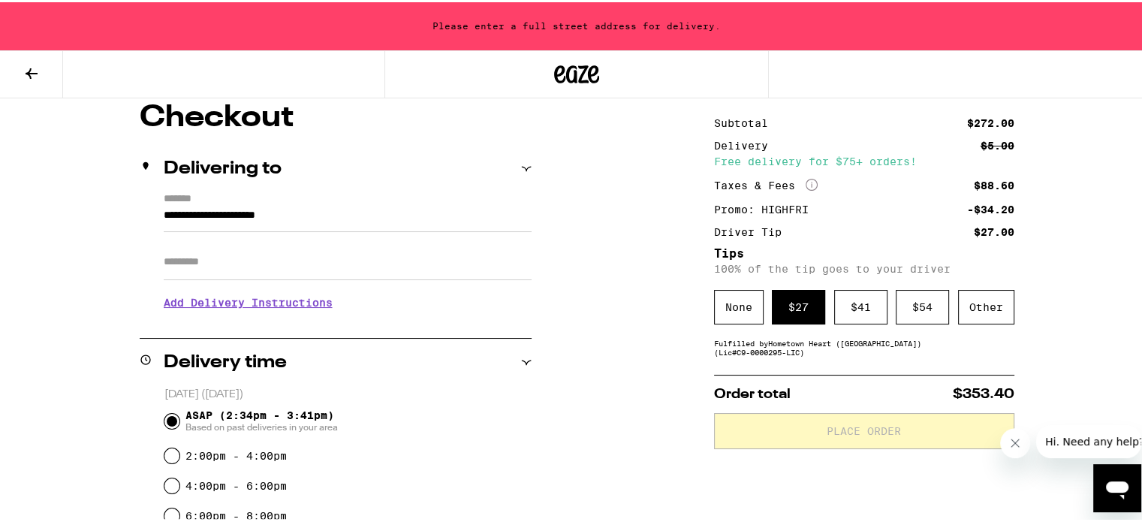
scroll to position [0, 0]
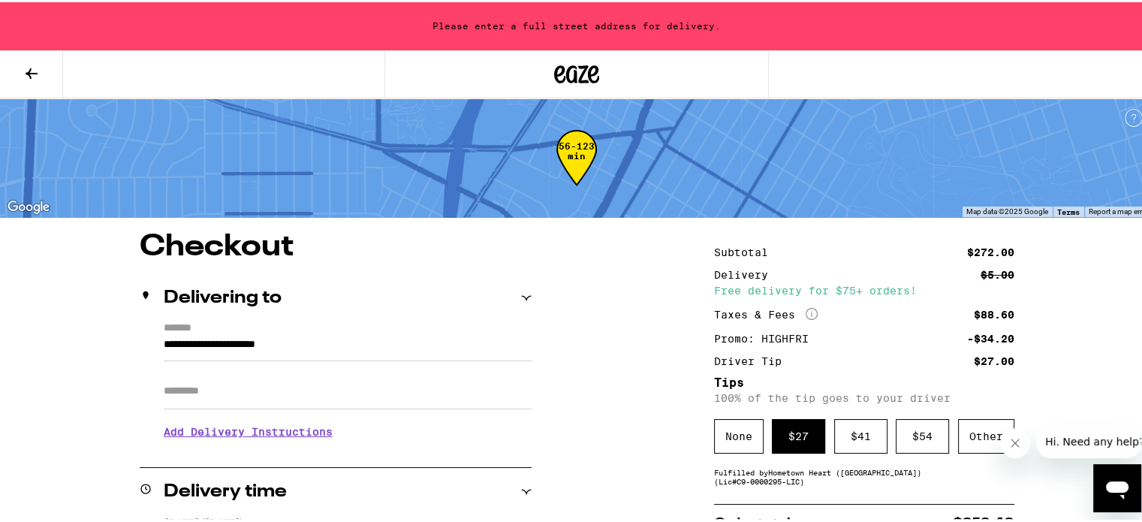
click at [143, 295] on icon at bounding box center [145, 293] width 5 height 8
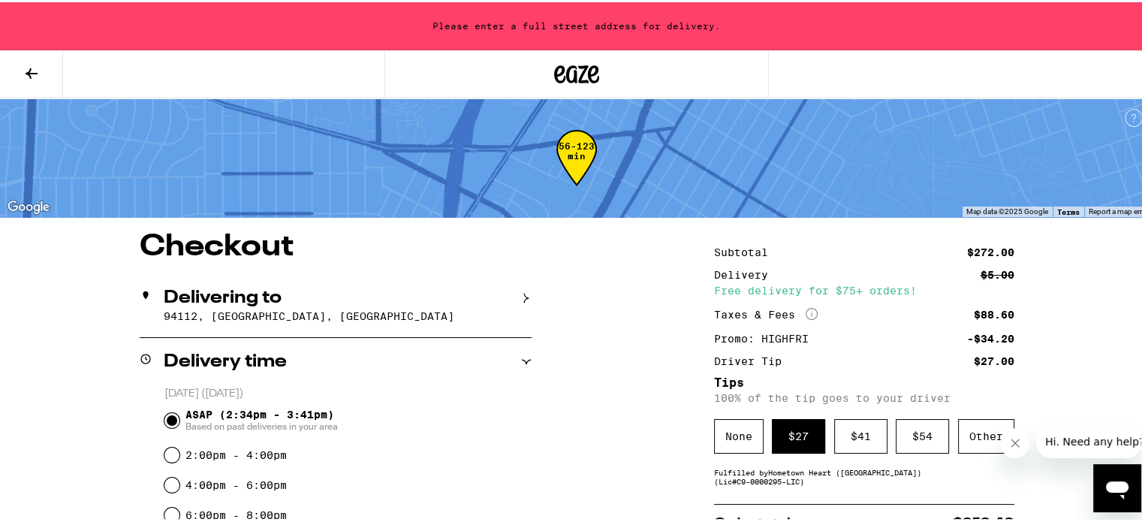
click at [514, 297] on div "Delivering to" at bounding box center [336, 296] width 392 height 18
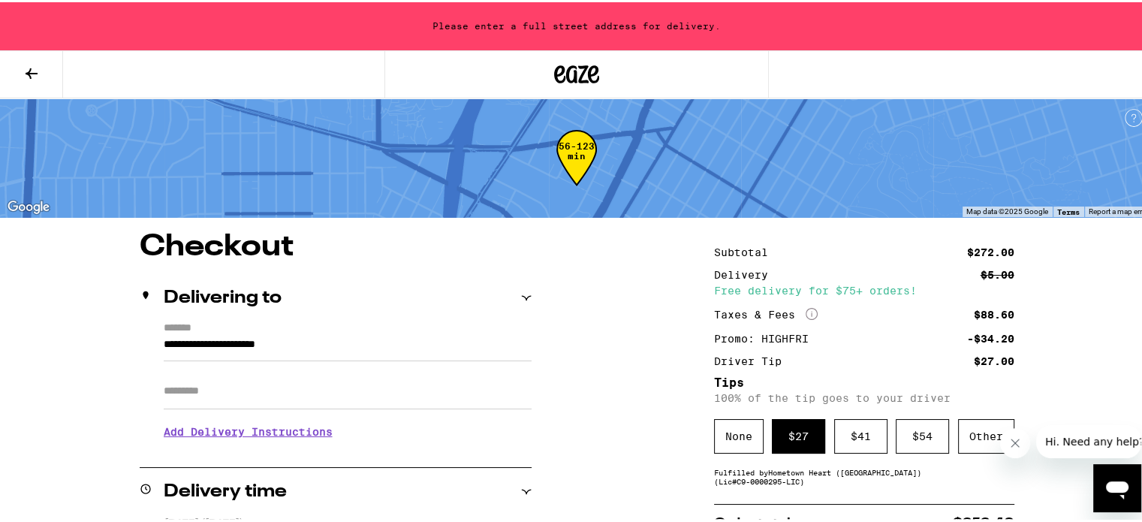
click at [517, 297] on div "Delivering to" at bounding box center [336, 296] width 392 height 18
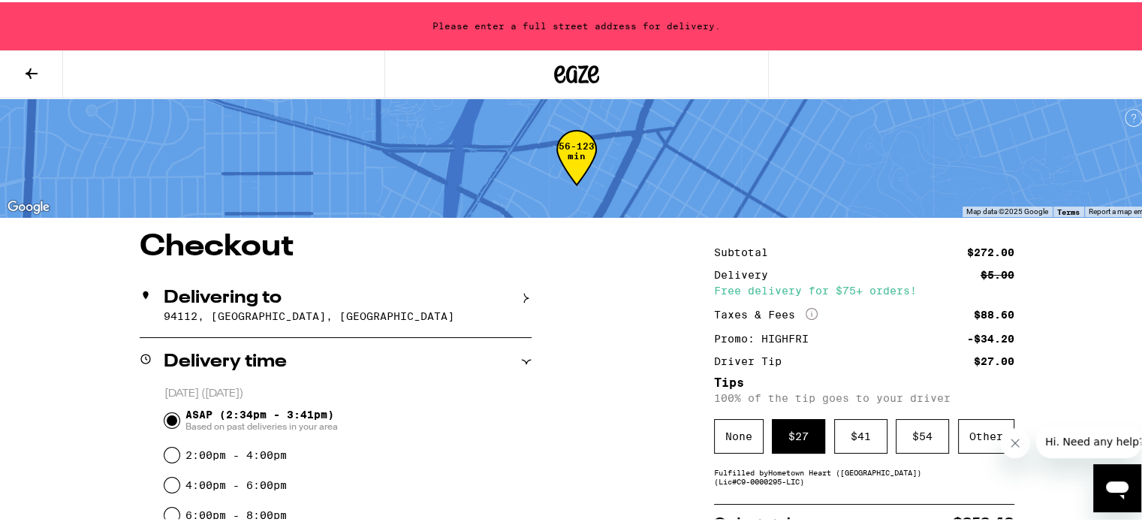
click at [582, 143] on div "56-123 min" at bounding box center [577, 167] width 41 height 56
click at [145, 295] on icon at bounding box center [146, 293] width 12 height 12
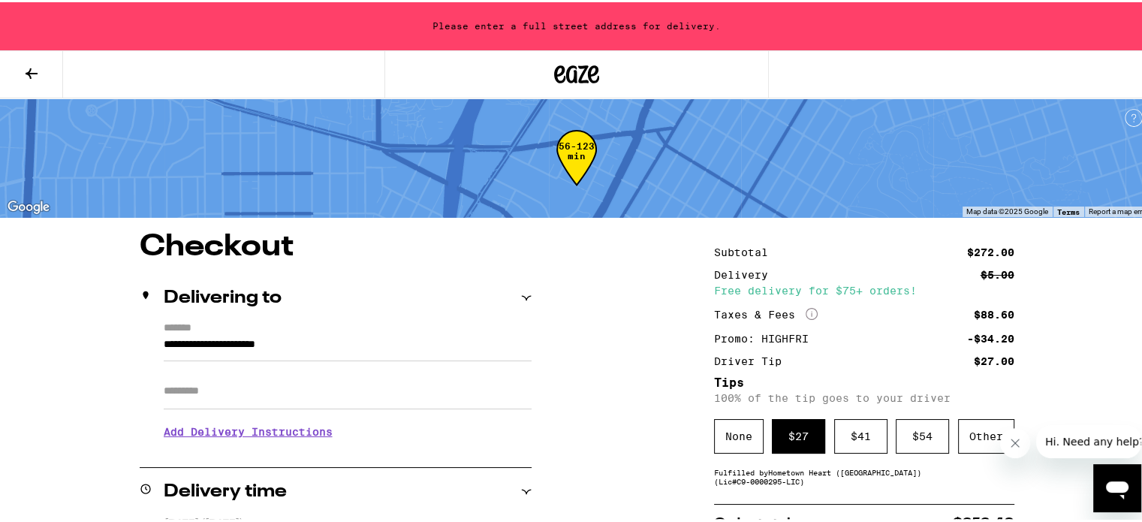
click at [228, 443] on h3 "Add Delivery Instructions" at bounding box center [348, 429] width 368 height 35
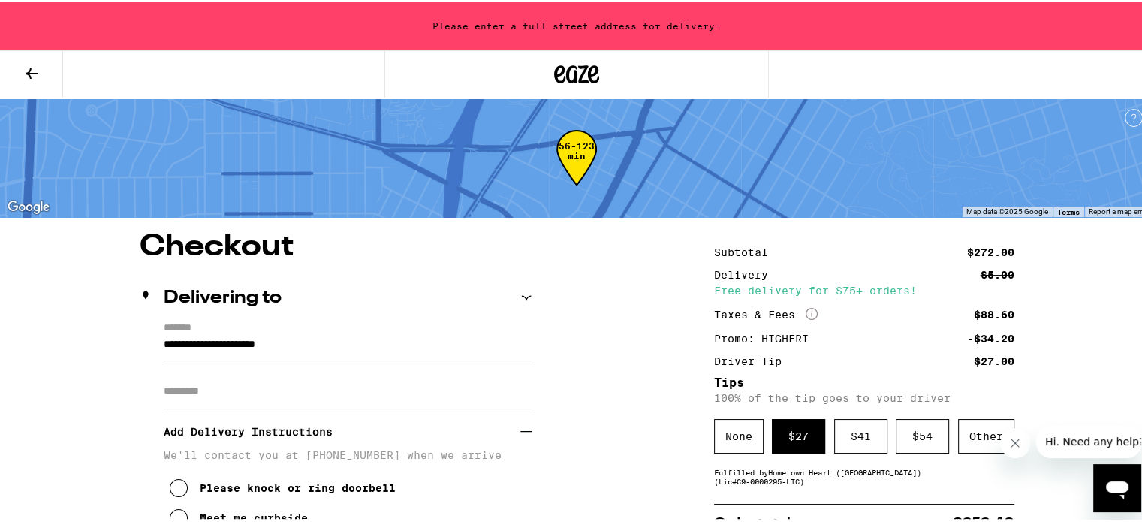
click at [28, 67] on icon at bounding box center [32, 71] width 18 height 18
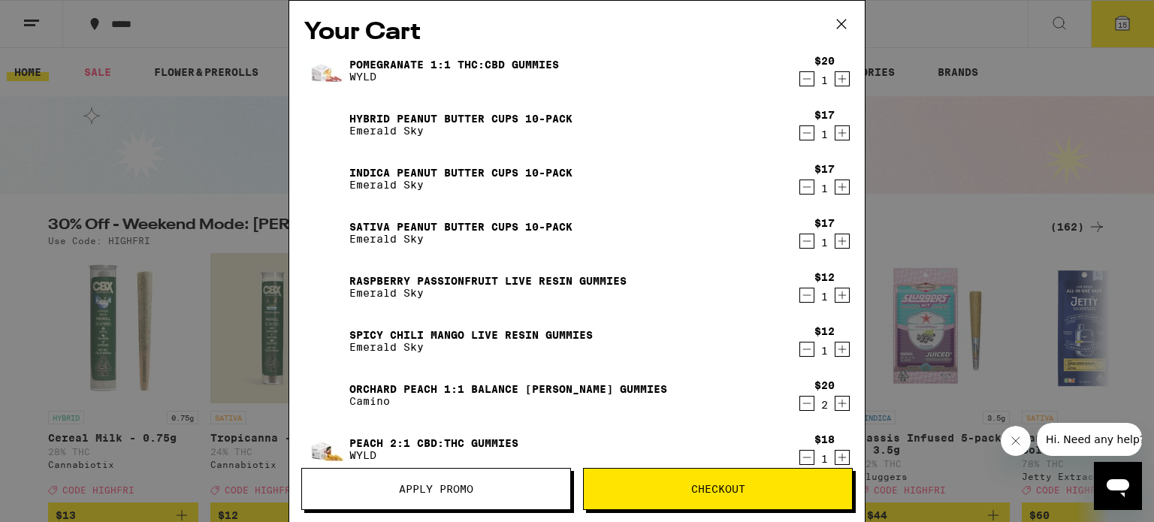
click at [847, 21] on icon at bounding box center [841, 24] width 23 height 23
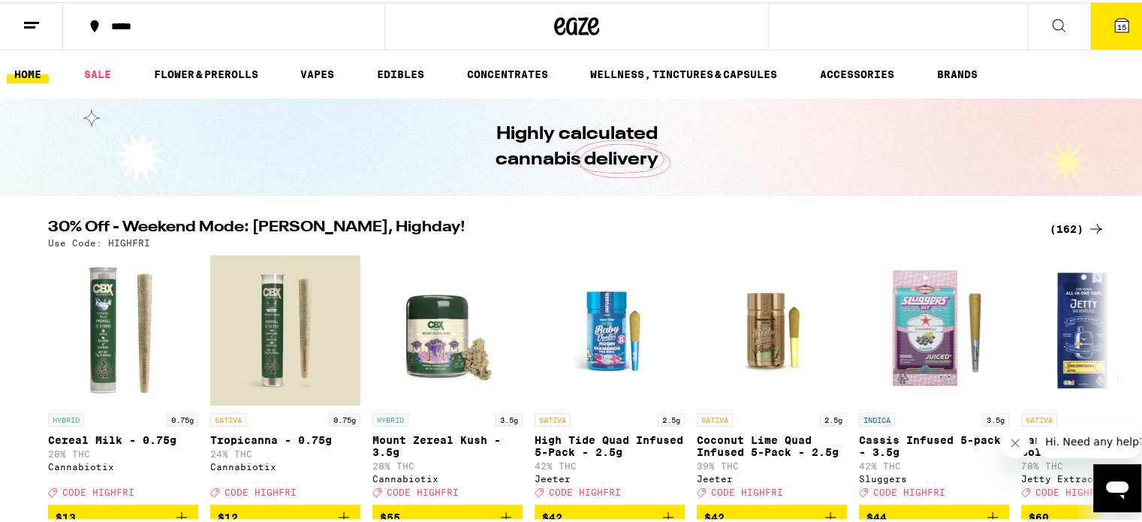
click at [134, 28] on div "*****" at bounding box center [231, 24] width 255 height 11
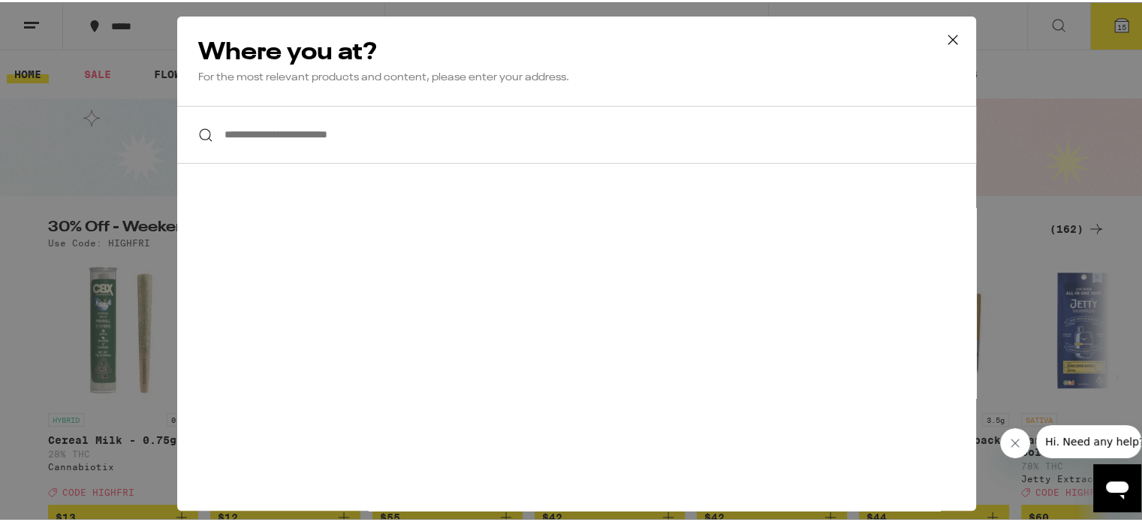
click at [207, 125] on div at bounding box center [576, 133] width 799 height 58
click at [388, 76] on p "For the most relevant products and content, please enter your address." at bounding box center [576, 75] width 757 height 14
click at [447, 166] on div "**********" at bounding box center [576, 261] width 799 height 494
click at [436, 122] on input "**********" at bounding box center [576, 133] width 799 height 58
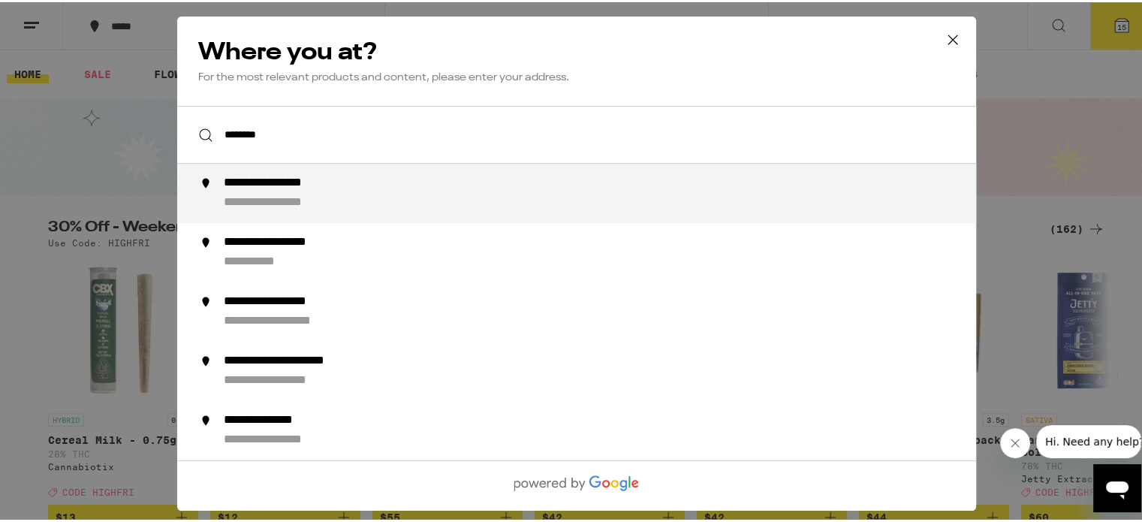
click at [414, 189] on div "**********" at bounding box center [607, 190] width 766 height 35
type input "**********"
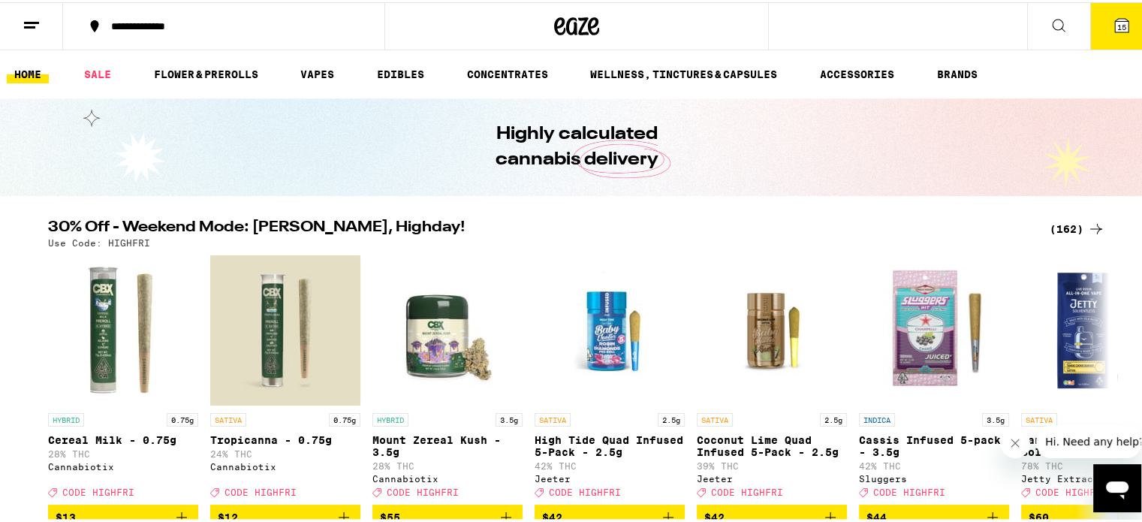
click at [1118, 29] on span "15" at bounding box center [1122, 24] width 9 height 9
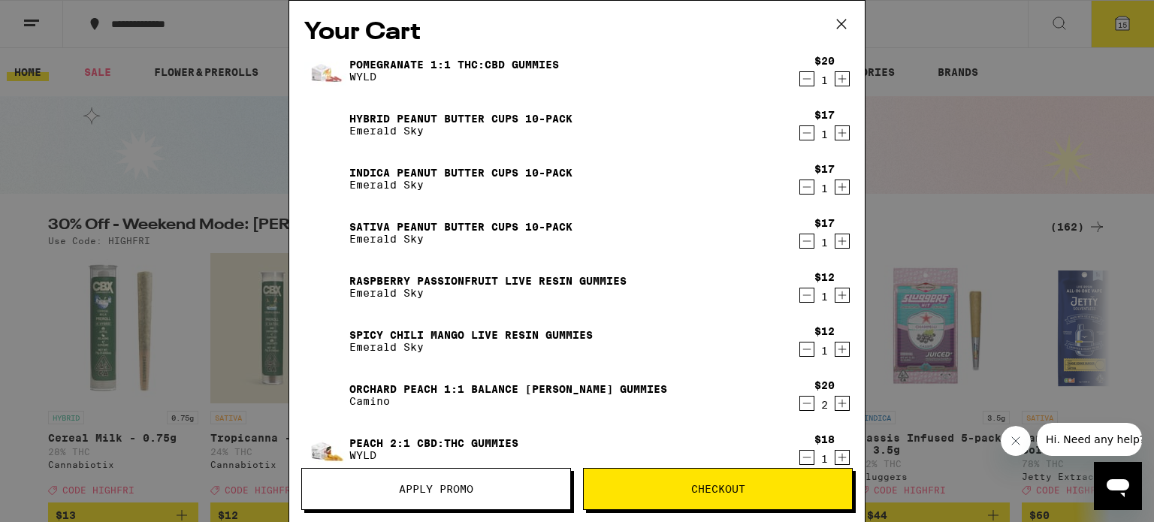
click at [683, 492] on span "Checkout" at bounding box center [718, 489] width 268 height 11
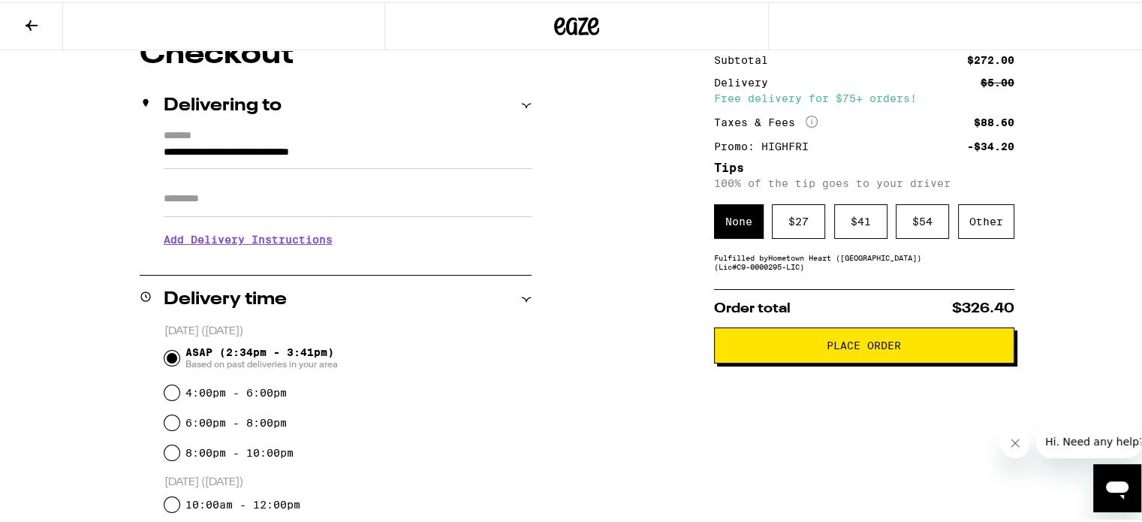
scroll to position [150, 0]
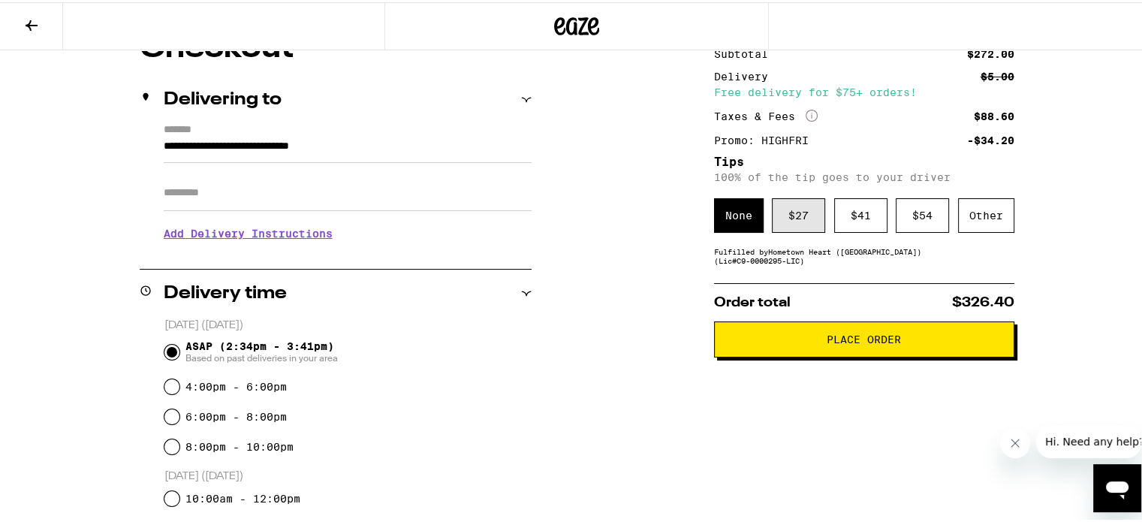
click at [795, 208] on div "$ 27" at bounding box center [798, 213] width 53 height 35
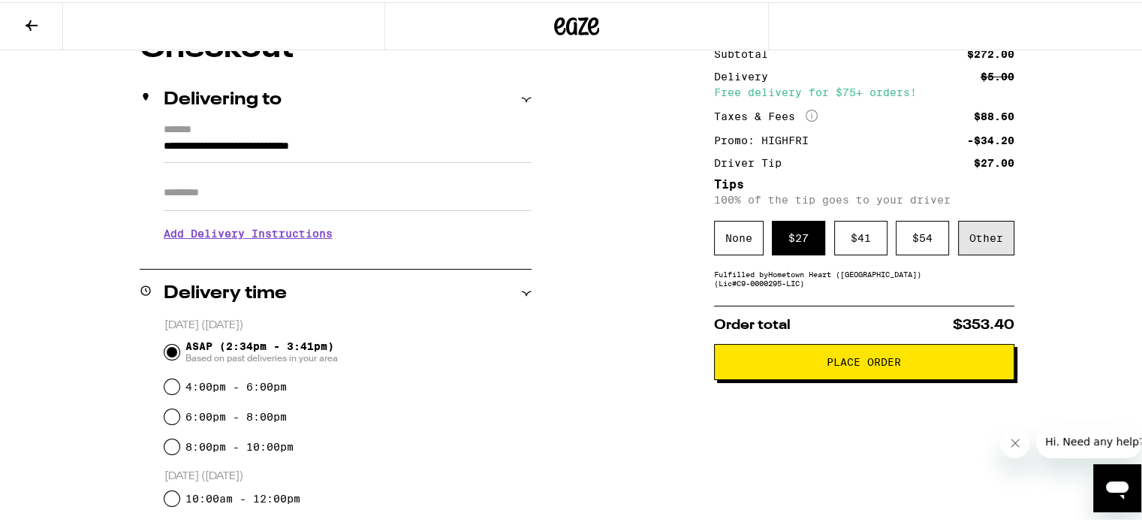
click at [986, 228] on div "Other" at bounding box center [986, 236] width 56 height 35
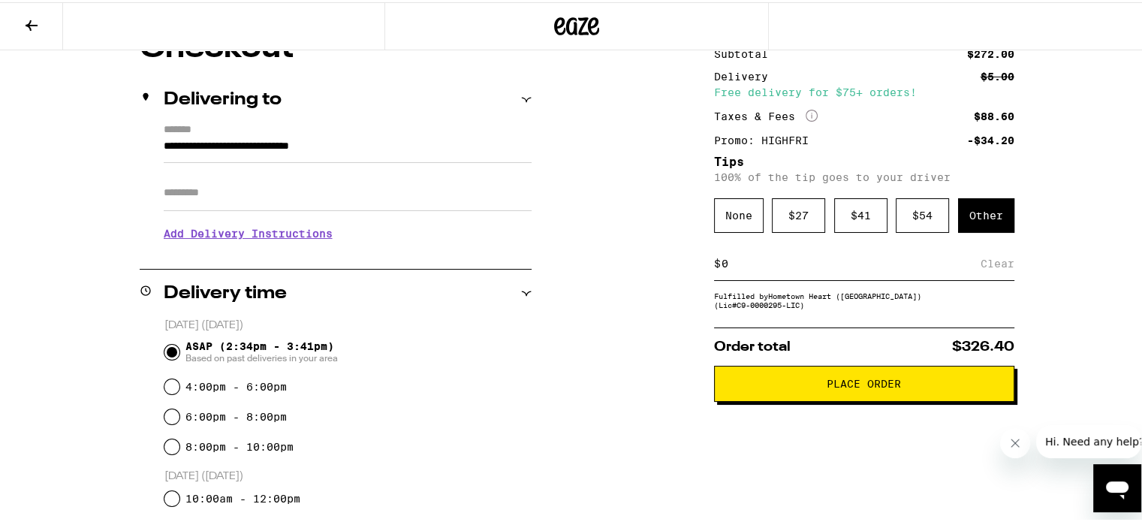
drag, startPoint x: 737, startPoint y: 261, endPoint x: 658, endPoint y: 261, distance: 78.9
click at [782, 258] on input "23" at bounding box center [854, 262] width 267 height 14
type input "23"
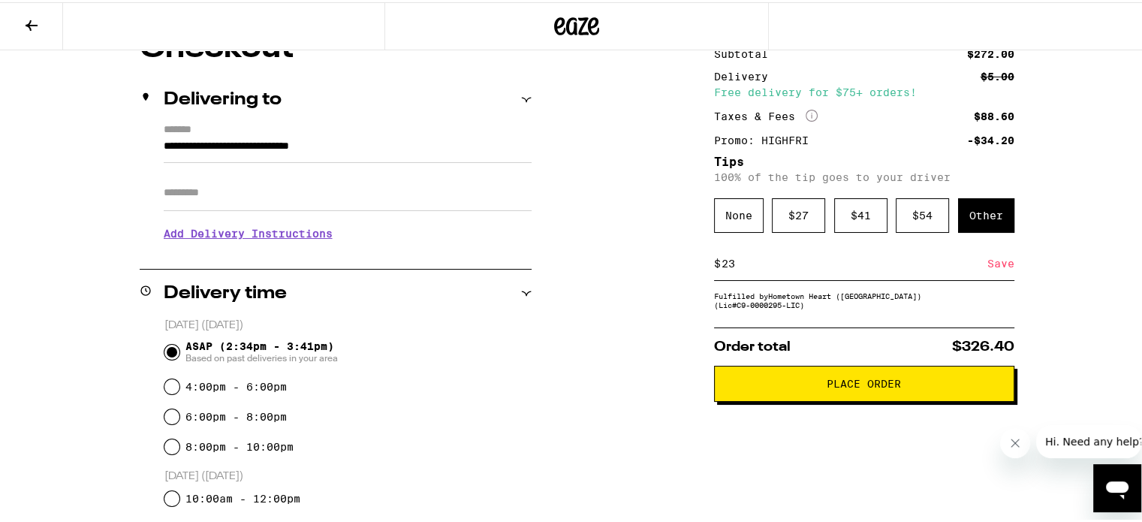
click at [974, 268] on input "23" at bounding box center [854, 262] width 267 height 14
click at [1001, 264] on div "Save" at bounding box center [1001, 261] width 27 height 33
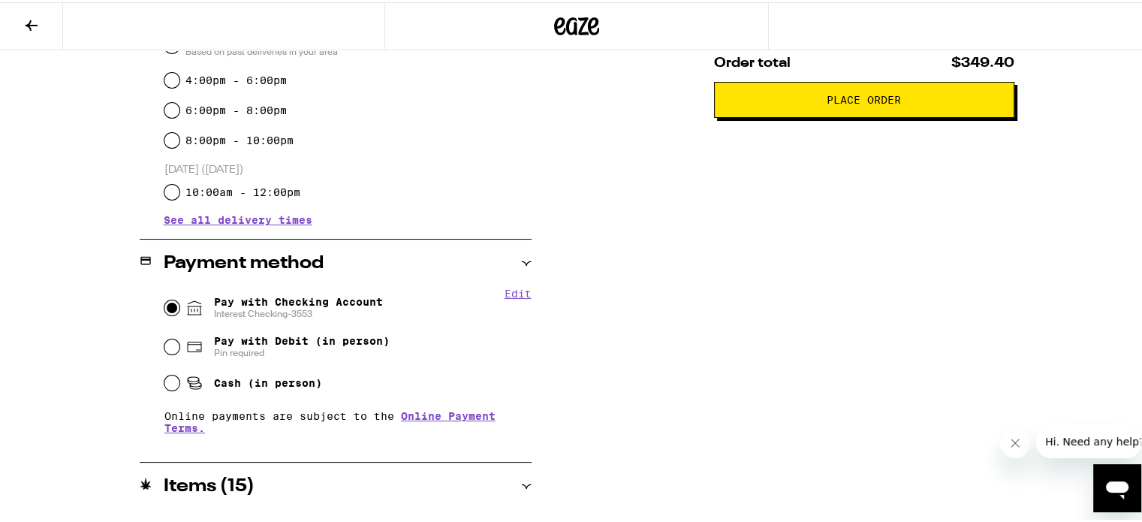
scroll to position [376, 0]
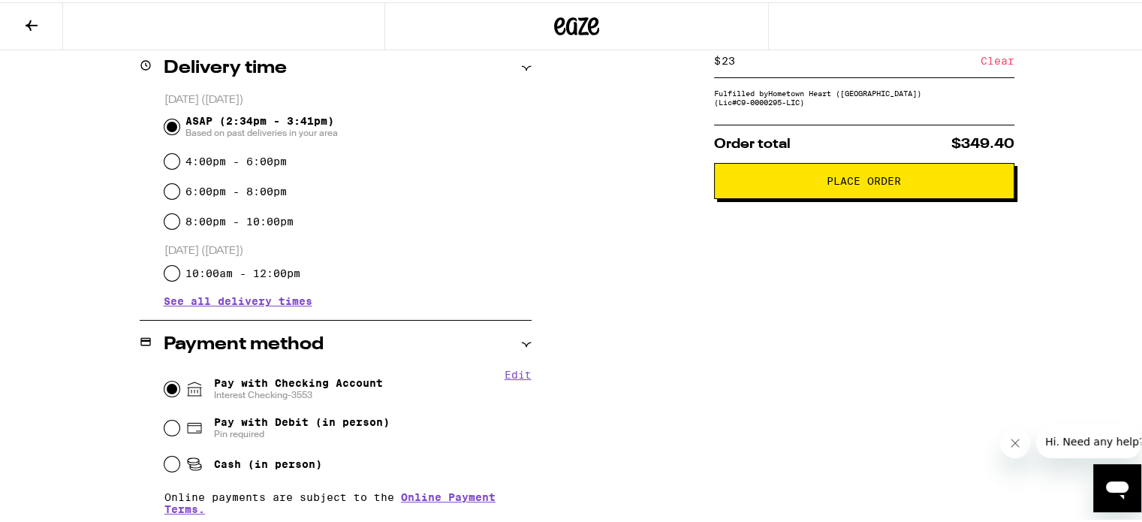
drag, startPoint x: 914, startPoint y: 179, endPoint x: 925, endPoint y: 185, distance: 12.1
click at [914, 178] on span "Place Order" at bounding box center [864, 178] width 275 height 11
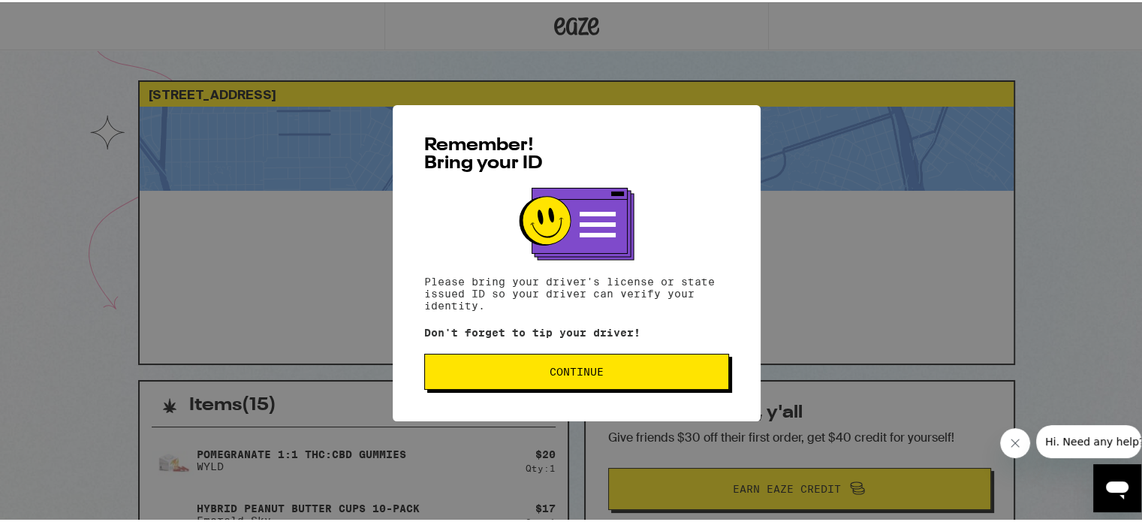
click at [572, 384] on button "Continue" at bounding box center [576, 369] width 305 height 36
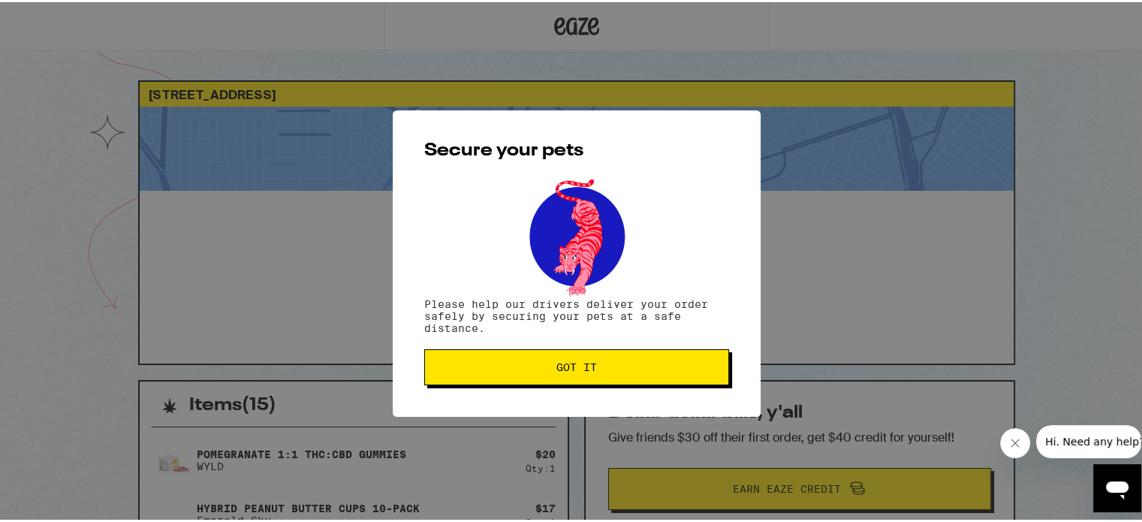
click at [557, 367] on span "Got it" at bounding box center [577, 365] width 41 height 11
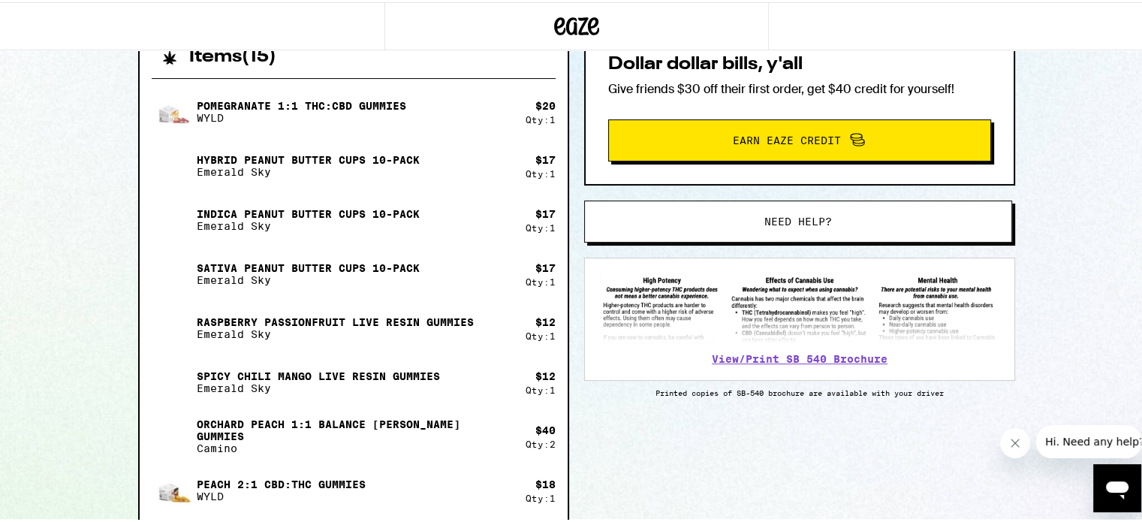
scroll to position [376, 0]
